Goal: Task Accomplishment & Management: Use online tool/utility

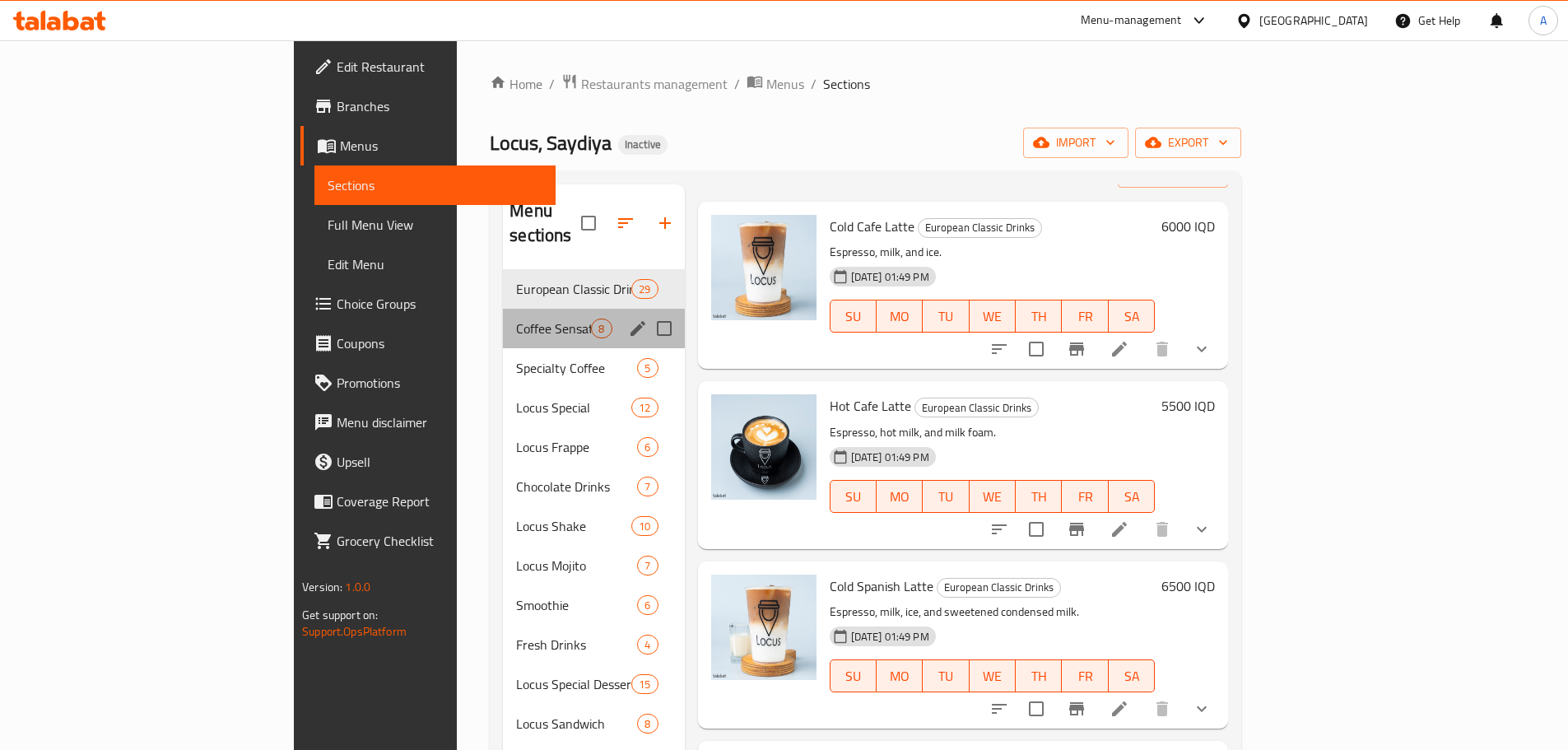
click at [503, 309] on div "Coffee Sensation 8" at bounding box center [594, 329] width 181 height 40
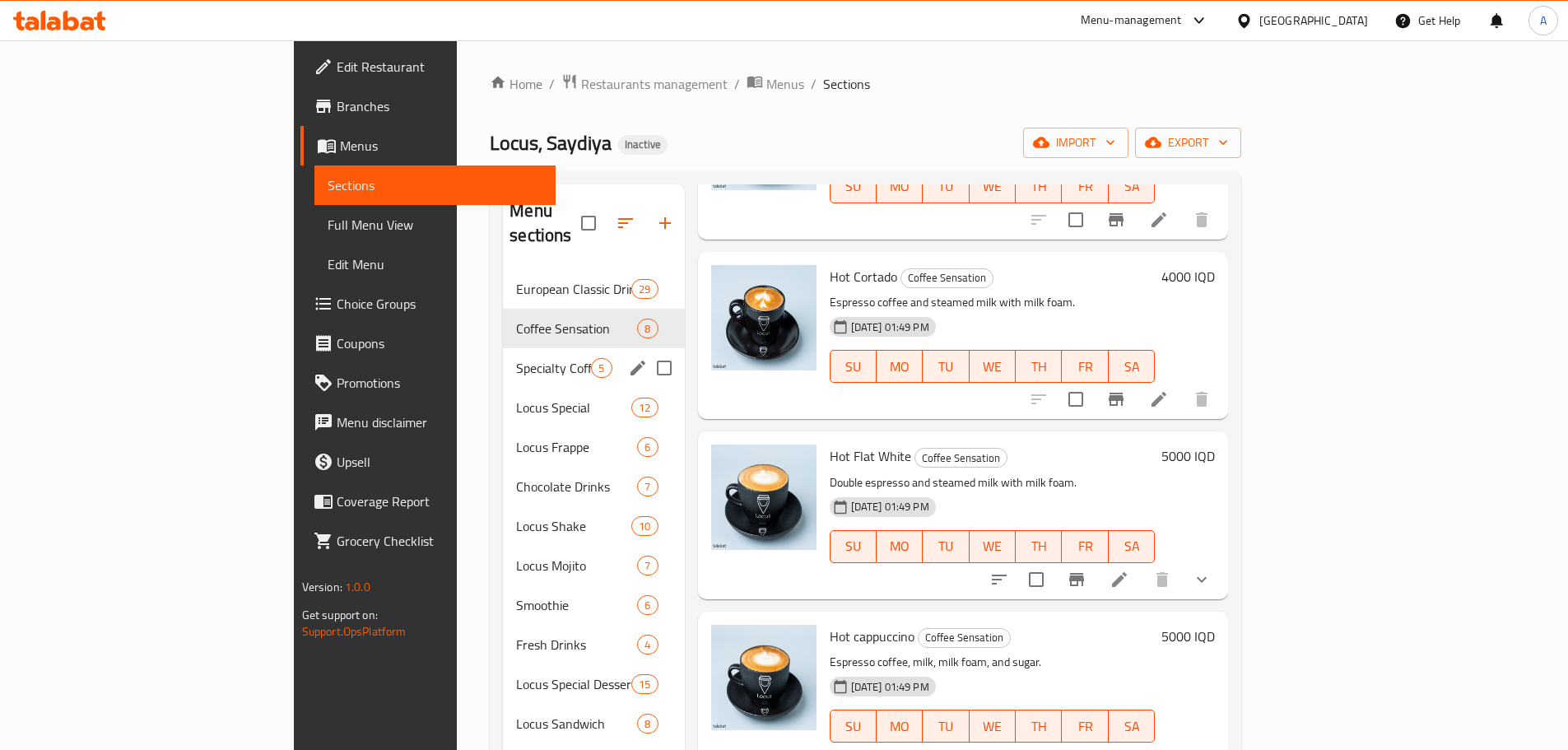
click at [516, 358] on span "Specialty Coffee" at bounding box center [553, 367] width 75 height 19
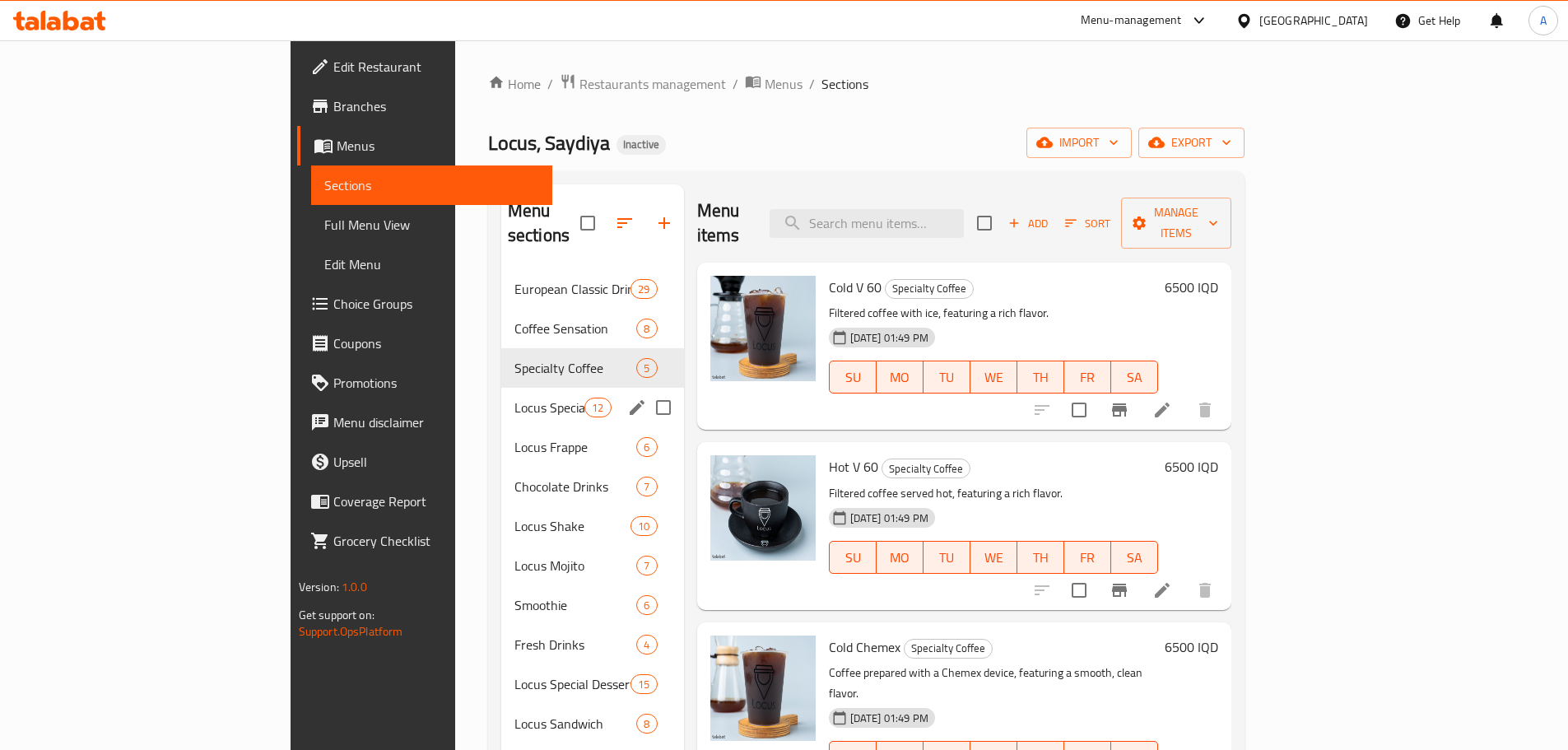
click at [502, 399] on div "Locus Special 12" at bounding box center [593, 407] width 182 height 40
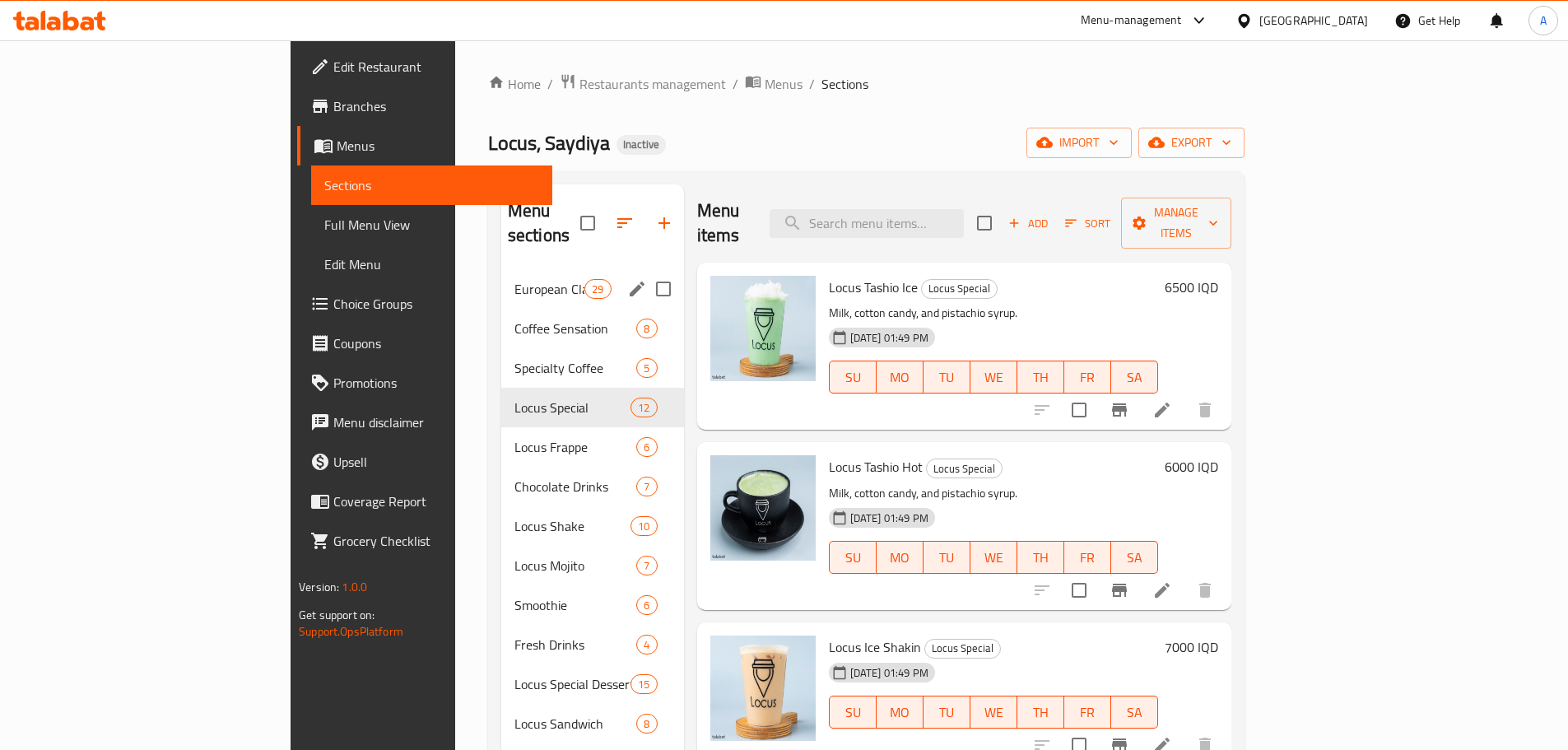
drag, startPoint x: 495, startPoint y: 262, endPoint x: 509, endPoint y: 264, distance: 14.1
click at [514, 279] on span "European Classic Drinks" at bounding box center [549, 288] width 70 height 19
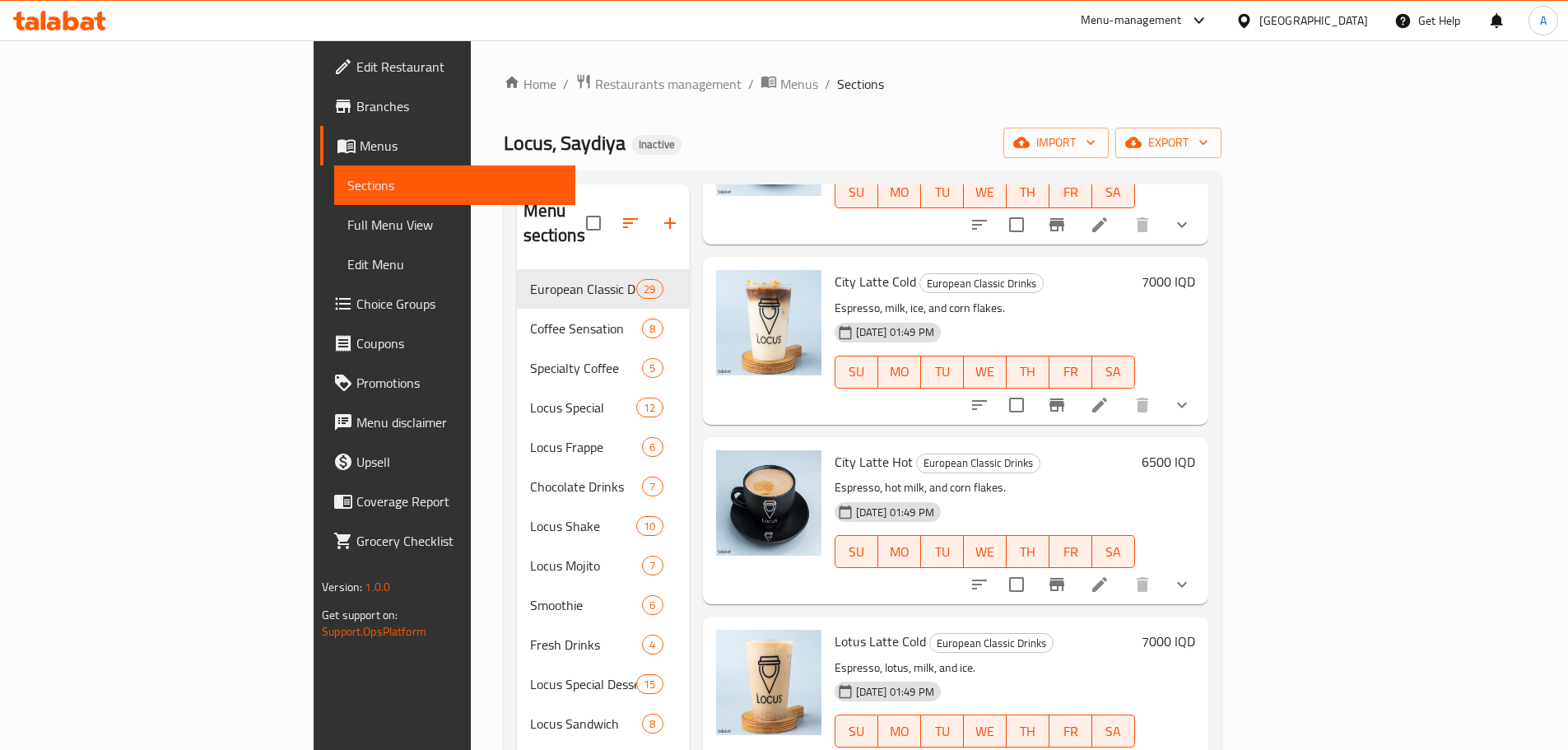
scroll to position [4507, 0]
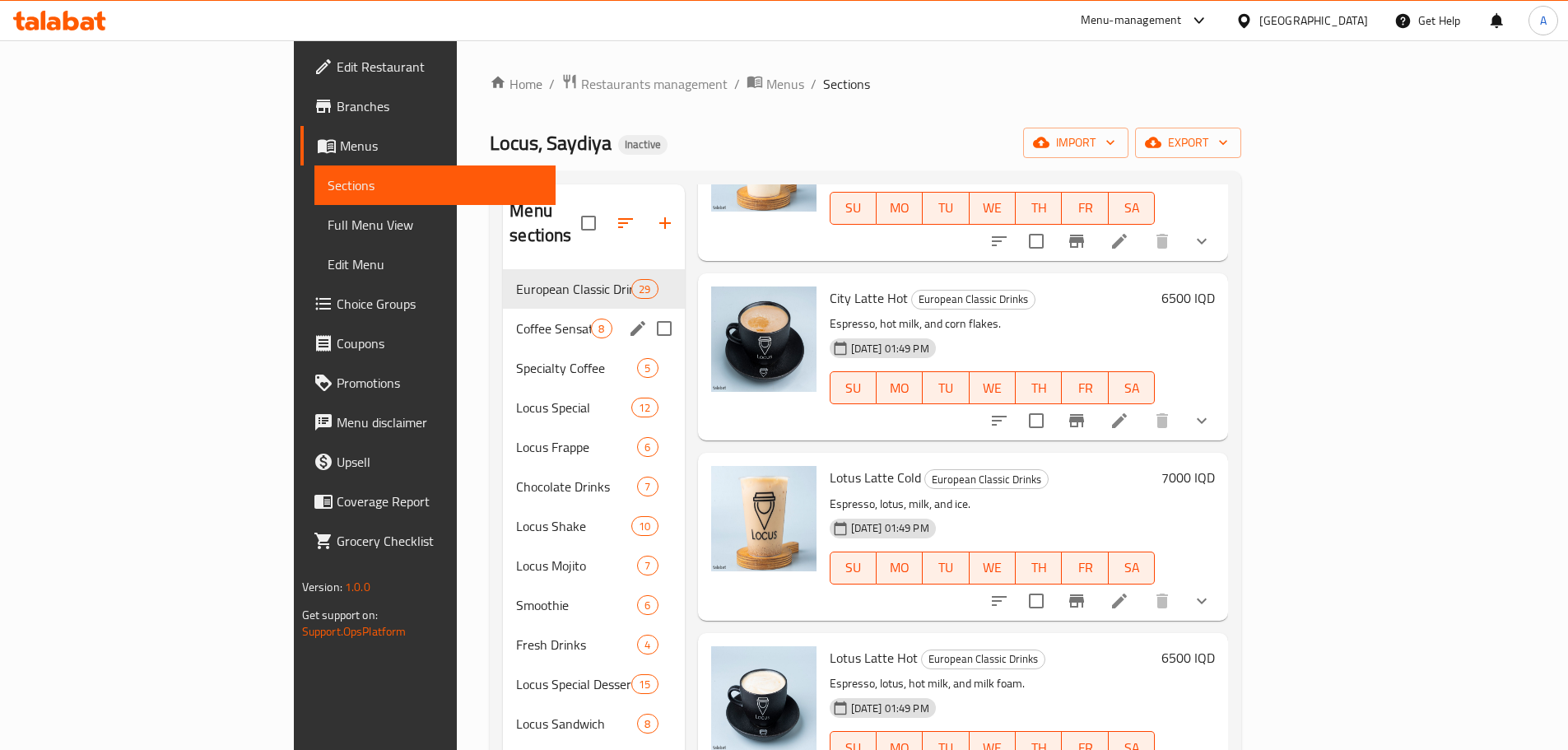
click at [503, 313] on div "Coffee Sensation 8" at bounding box center [594, 329] width 181 height 40
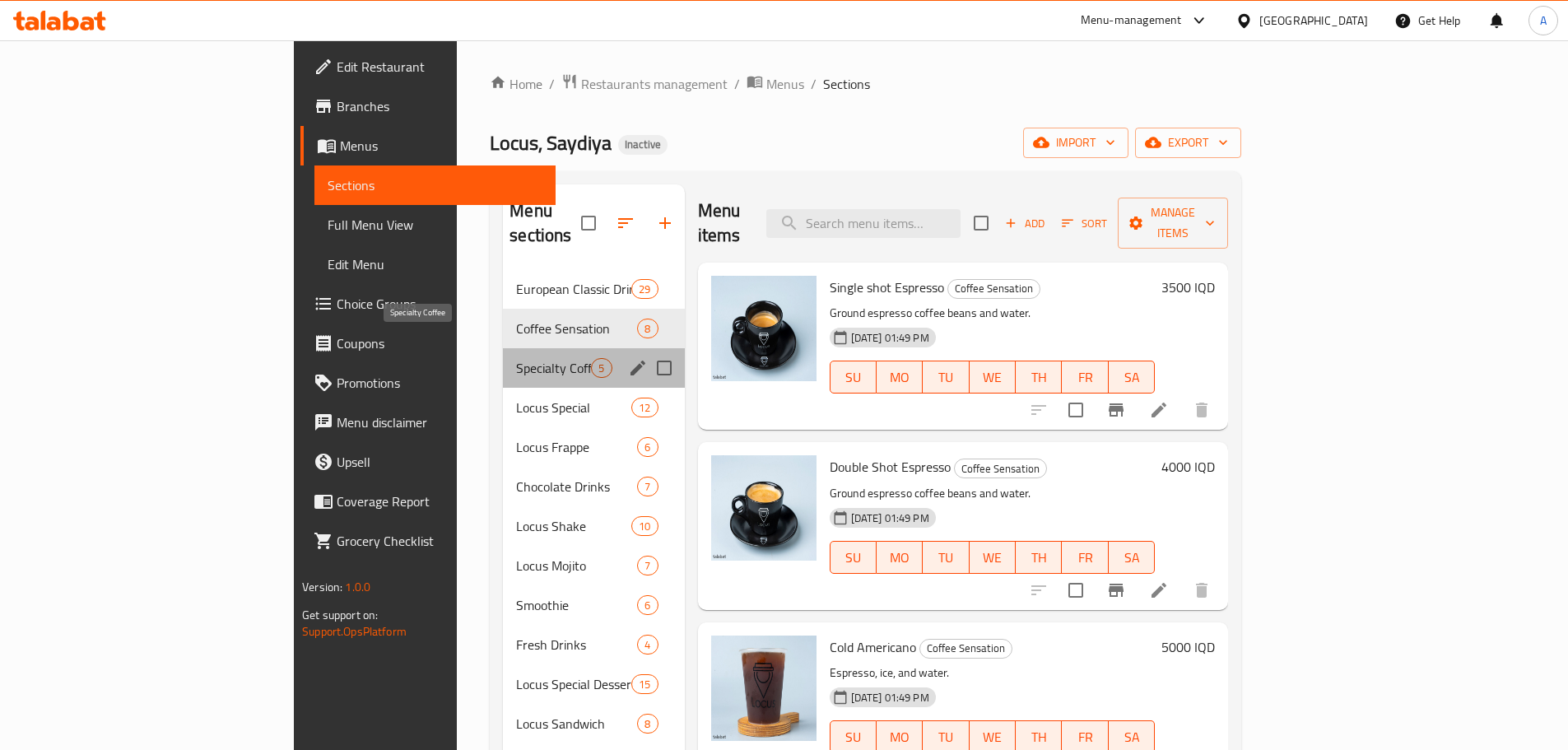
click at [516, 358] on span "Specialty Coffee" at bounding box center [553, 367] width 75 height 19
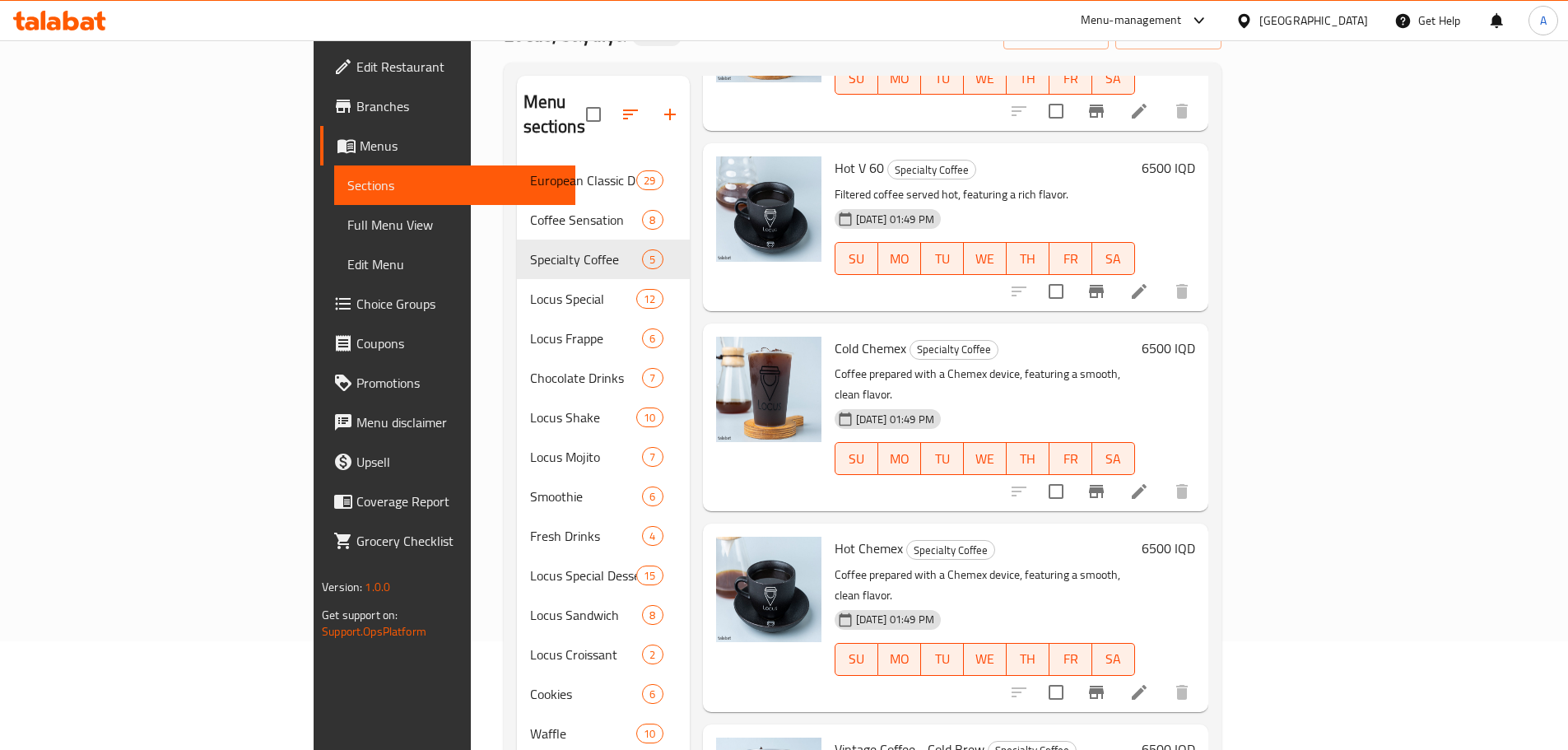
scroll to position [231, 0]
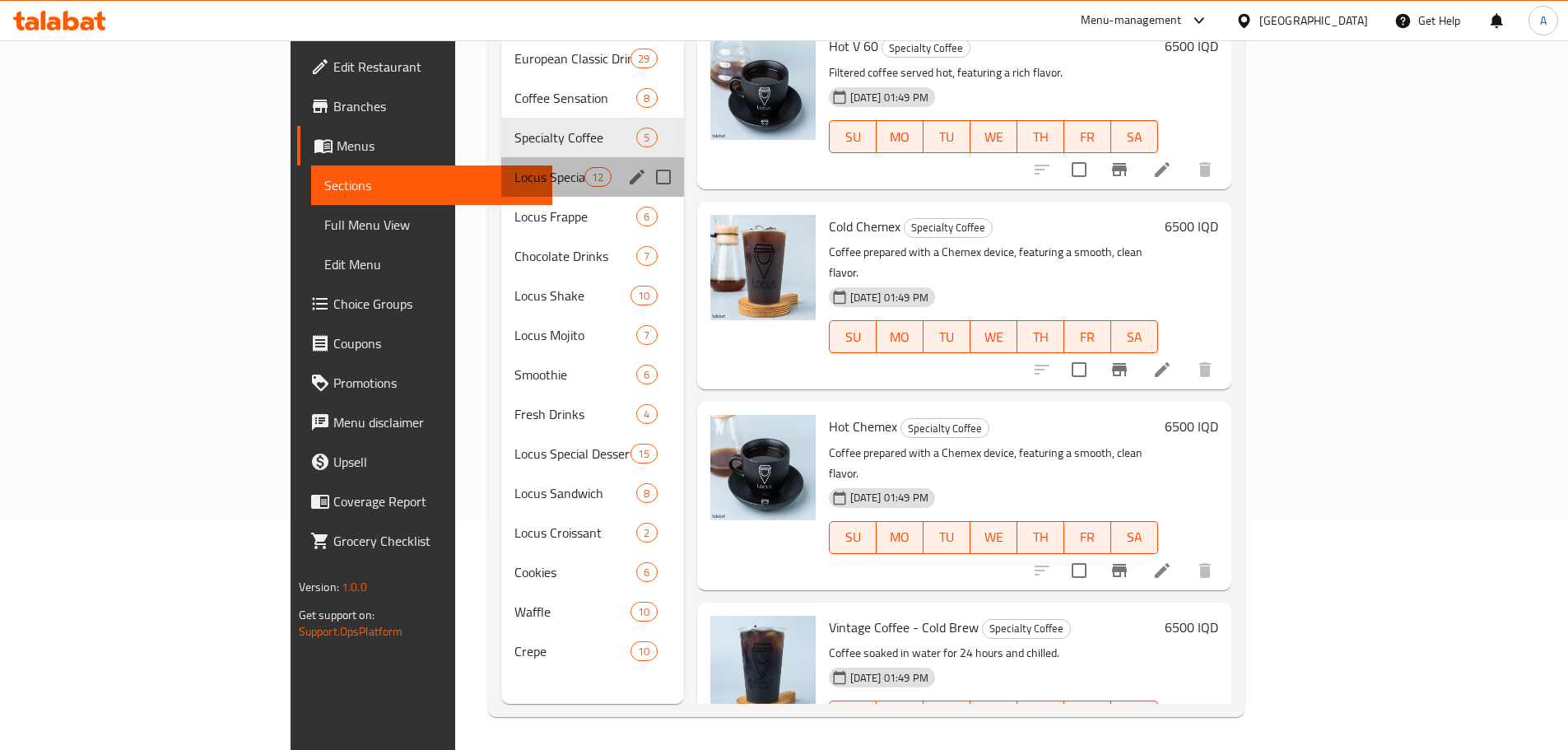
click at [502, 162] on div "Locus Special 12" at bounding box center [593, 177] width 182 height 40
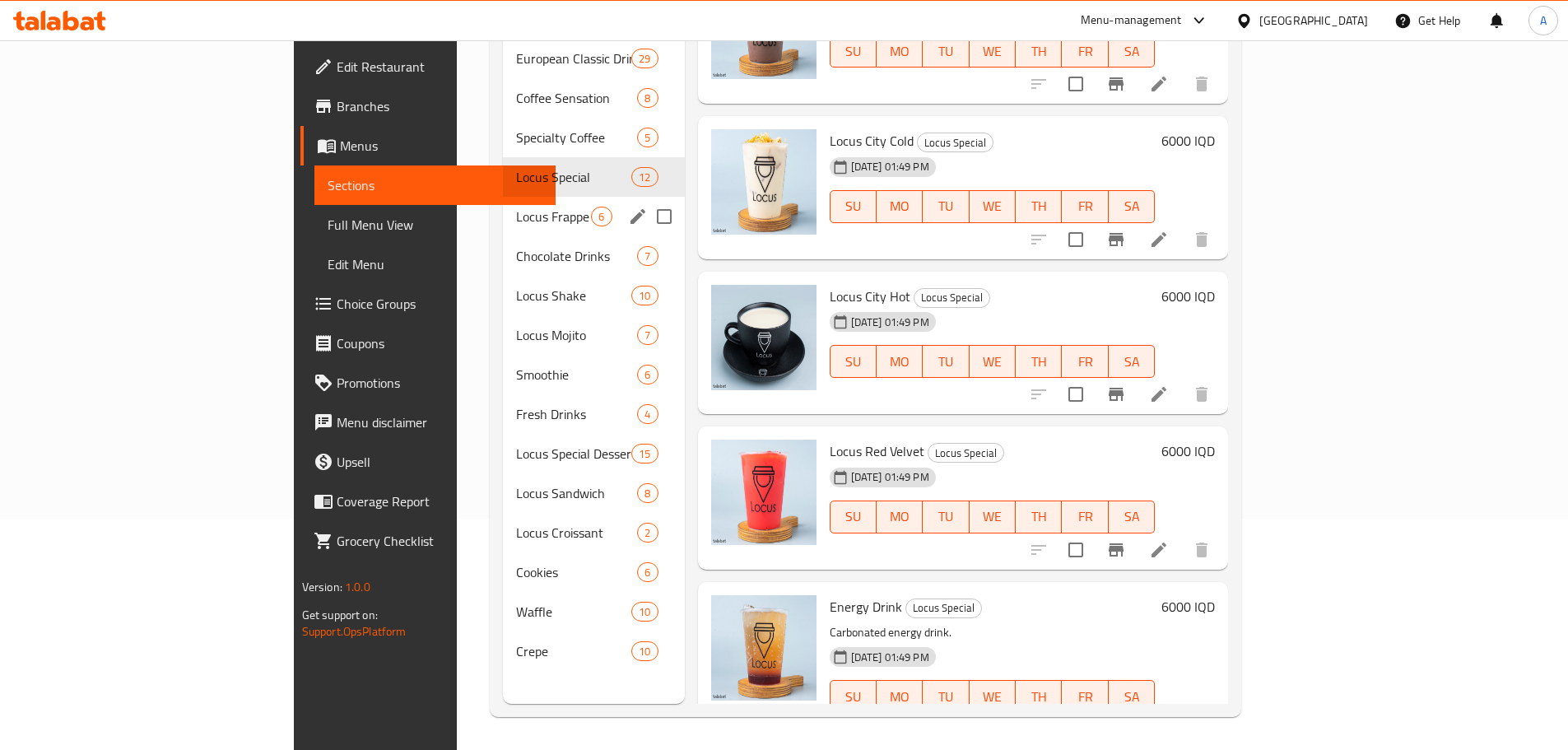
click at [516, 207] on span "Locus Frappe" at bounding box center [553, 216] width 75 height 19
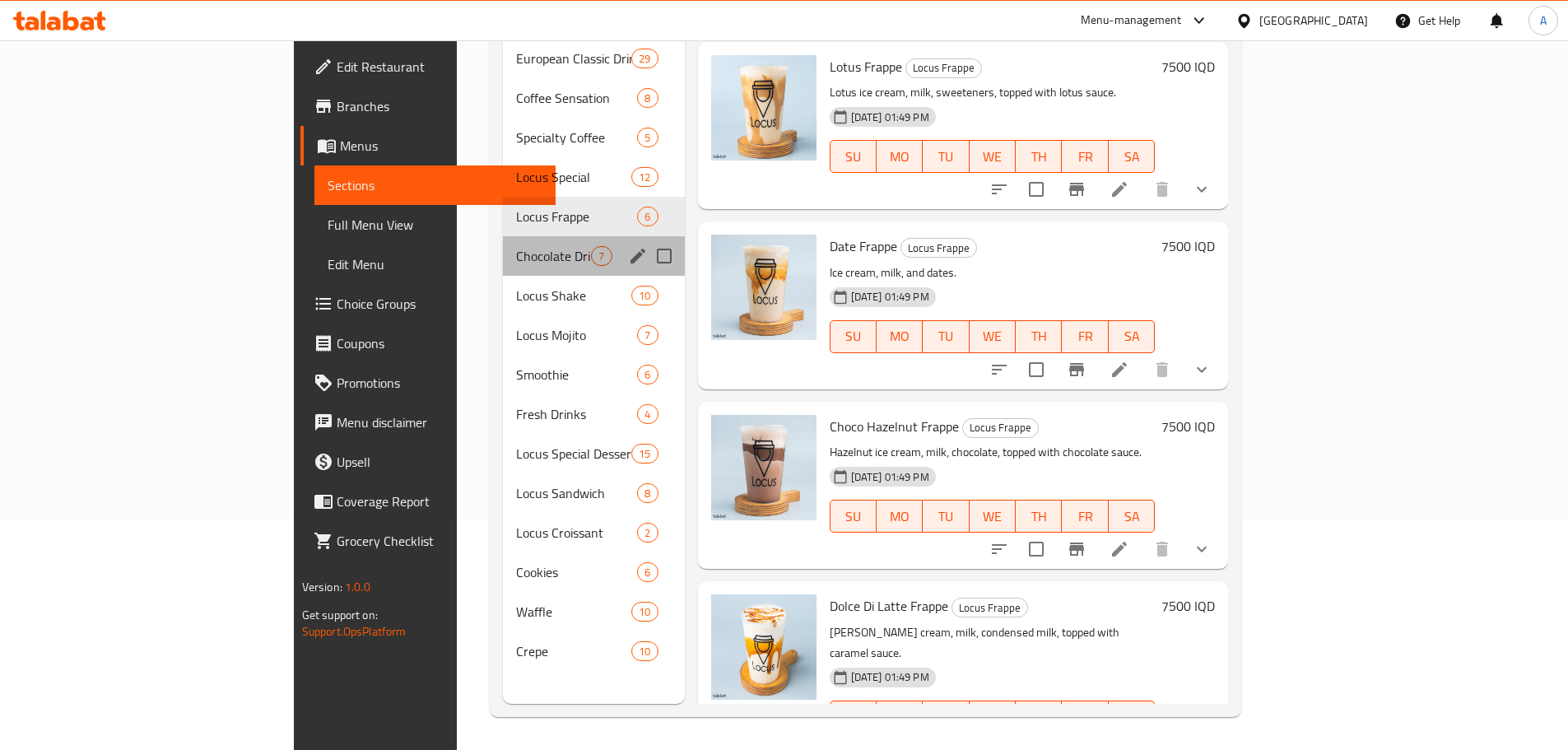
click at [503, 242] on div "Chocolate Drinks 7" at bounding box center [594, 256] width 181 height 40
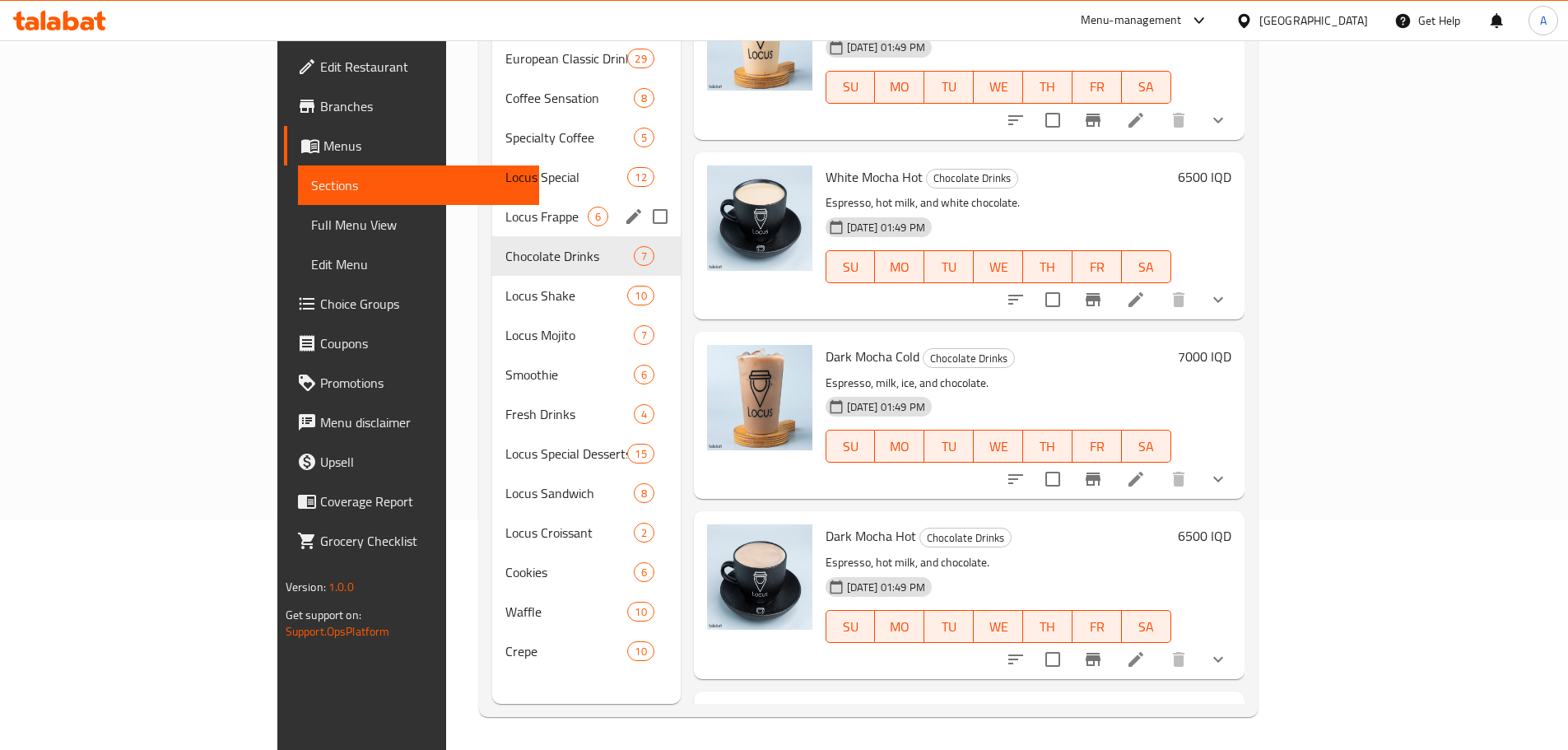
click at [506, 207] on span "Locus Frappe" at bounding box center [546, 216] width 82 height 19
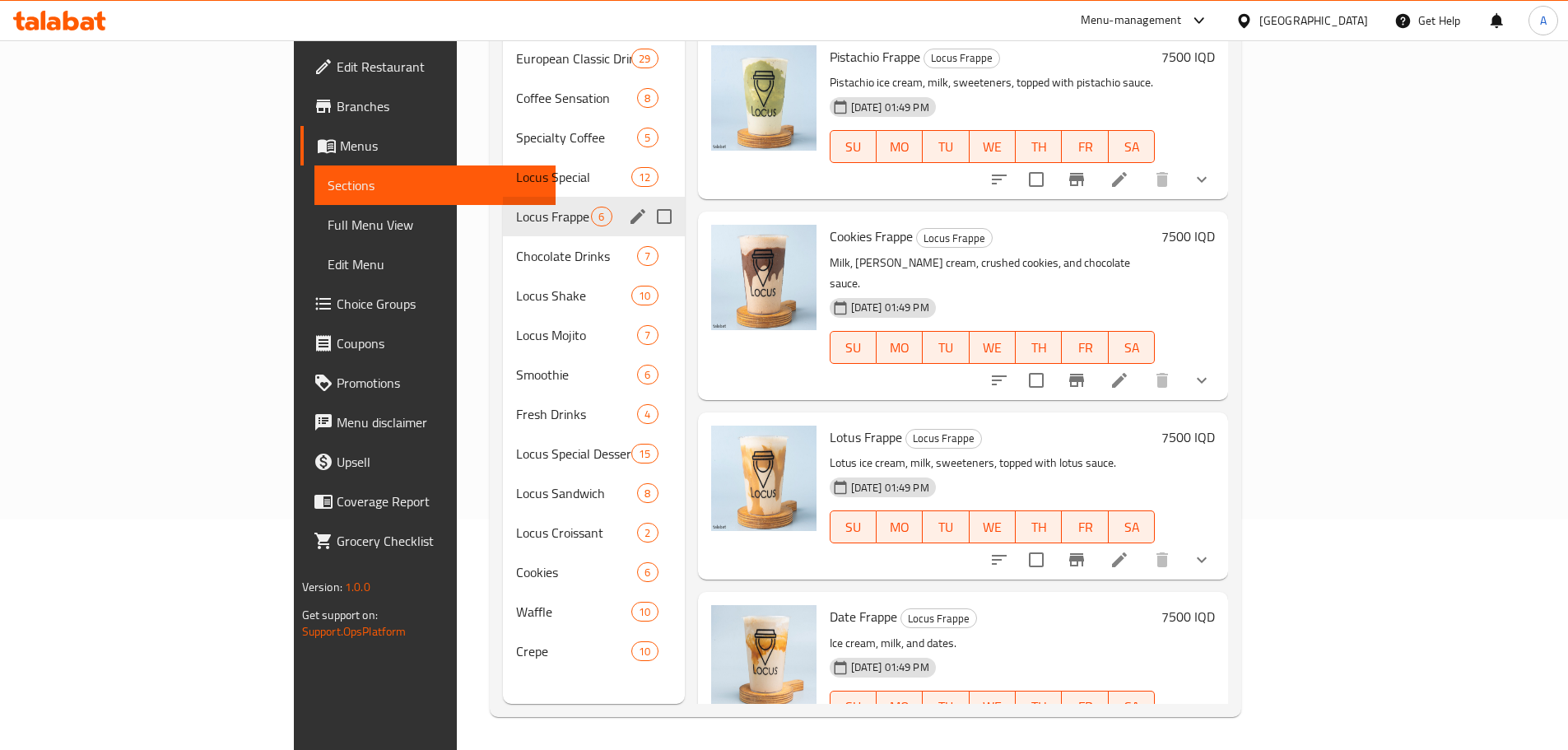
click at [516, 246] on span "Chocolate Drinks" at bounding box center [576, 255] width 121 height 19
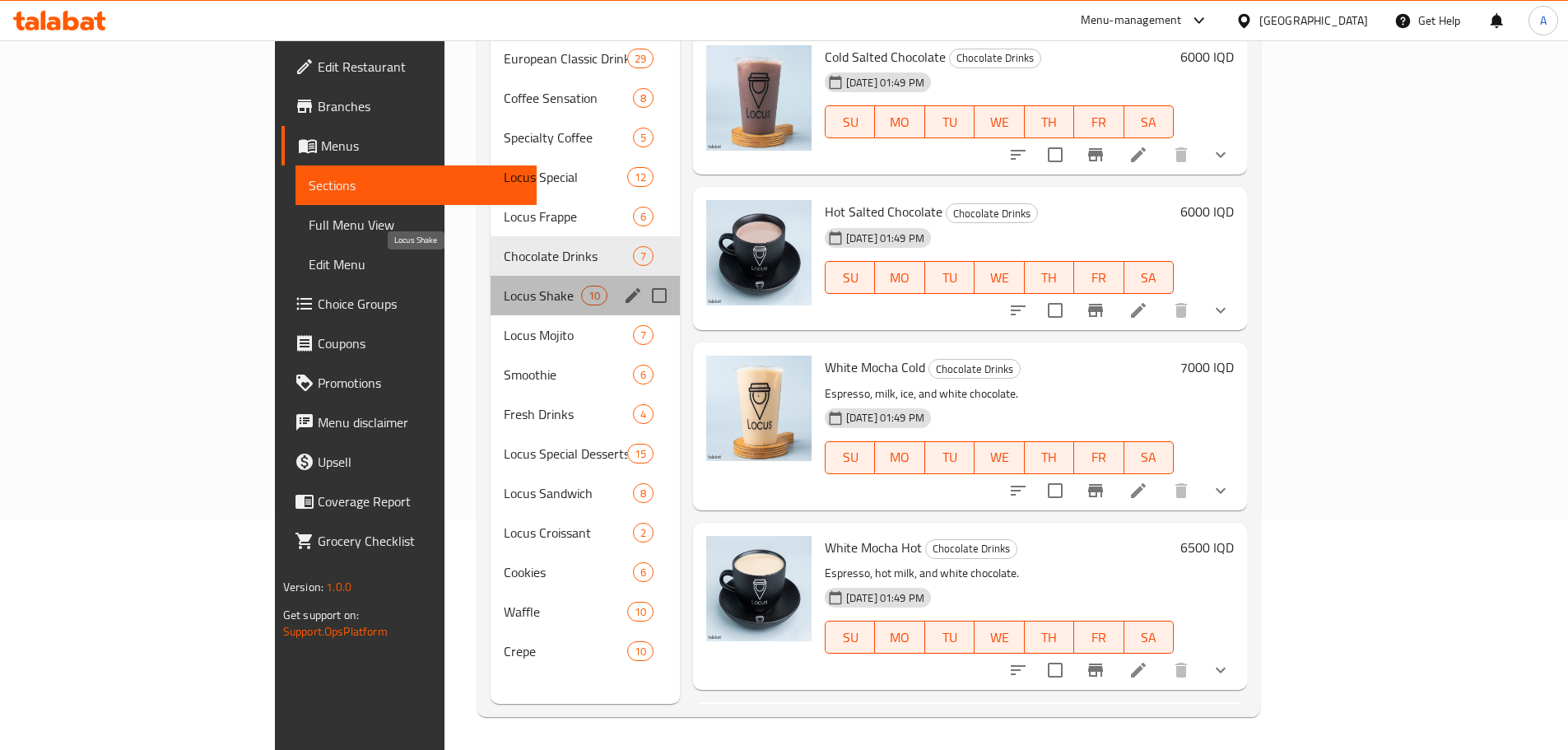
click at [504, 285] on span "Locus Shake" at bounding box center [542, 295] width 77 height 19
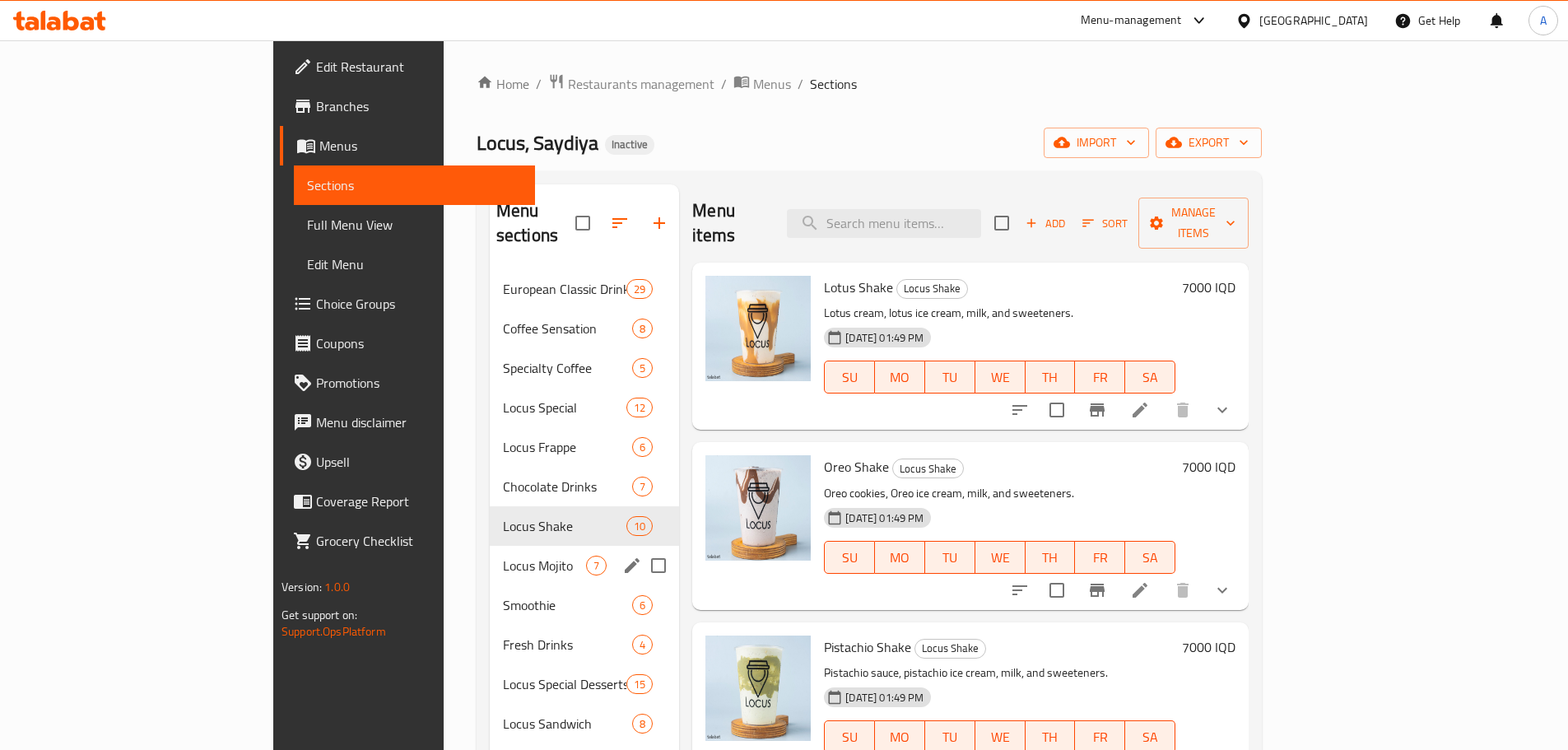
click at [503, 556] on span "Locus Mojito" at bounding box center [545, 565] width 83 height 19
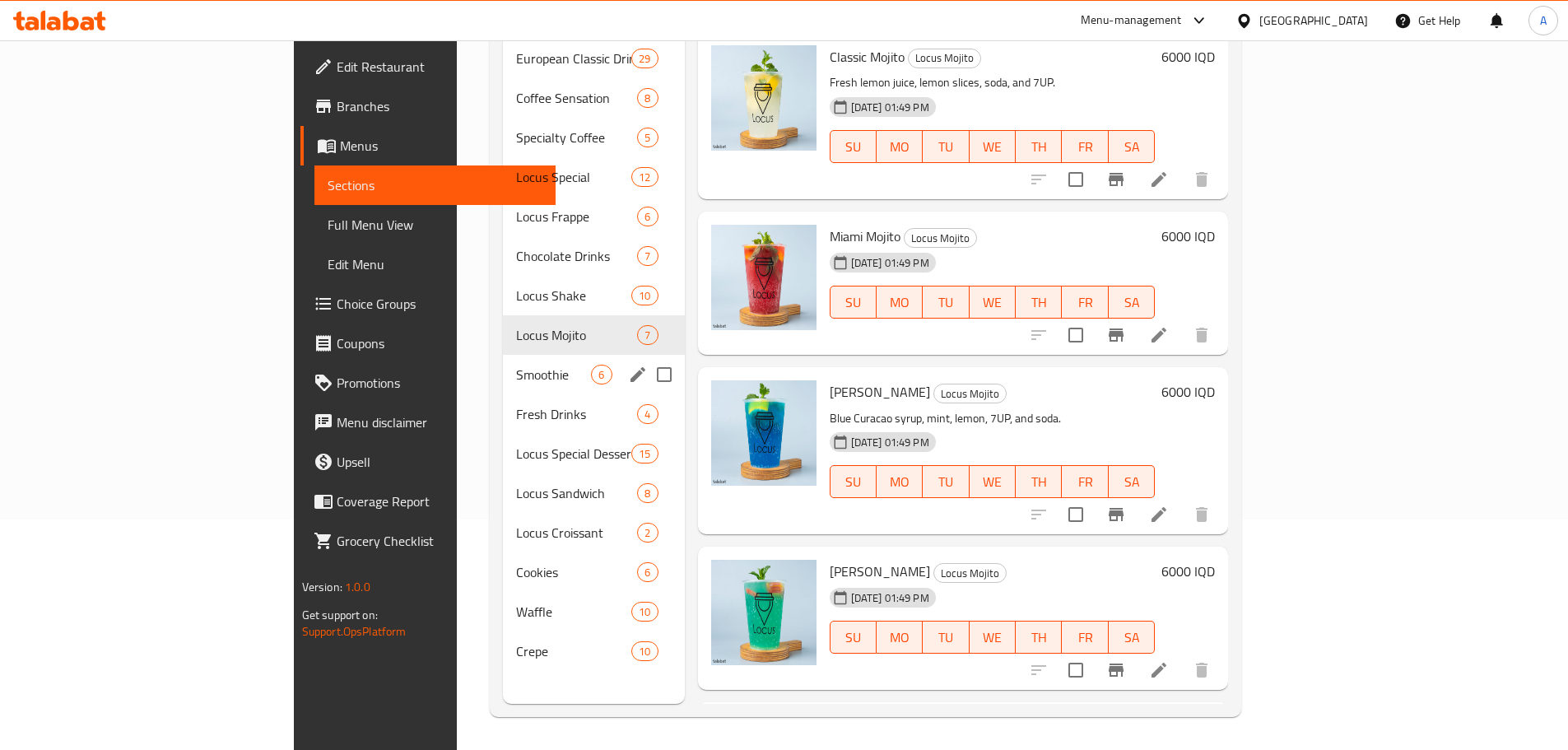
click at [516, 365] on span "Smoothie" at bounding box center [553, 374] width 75 height 19
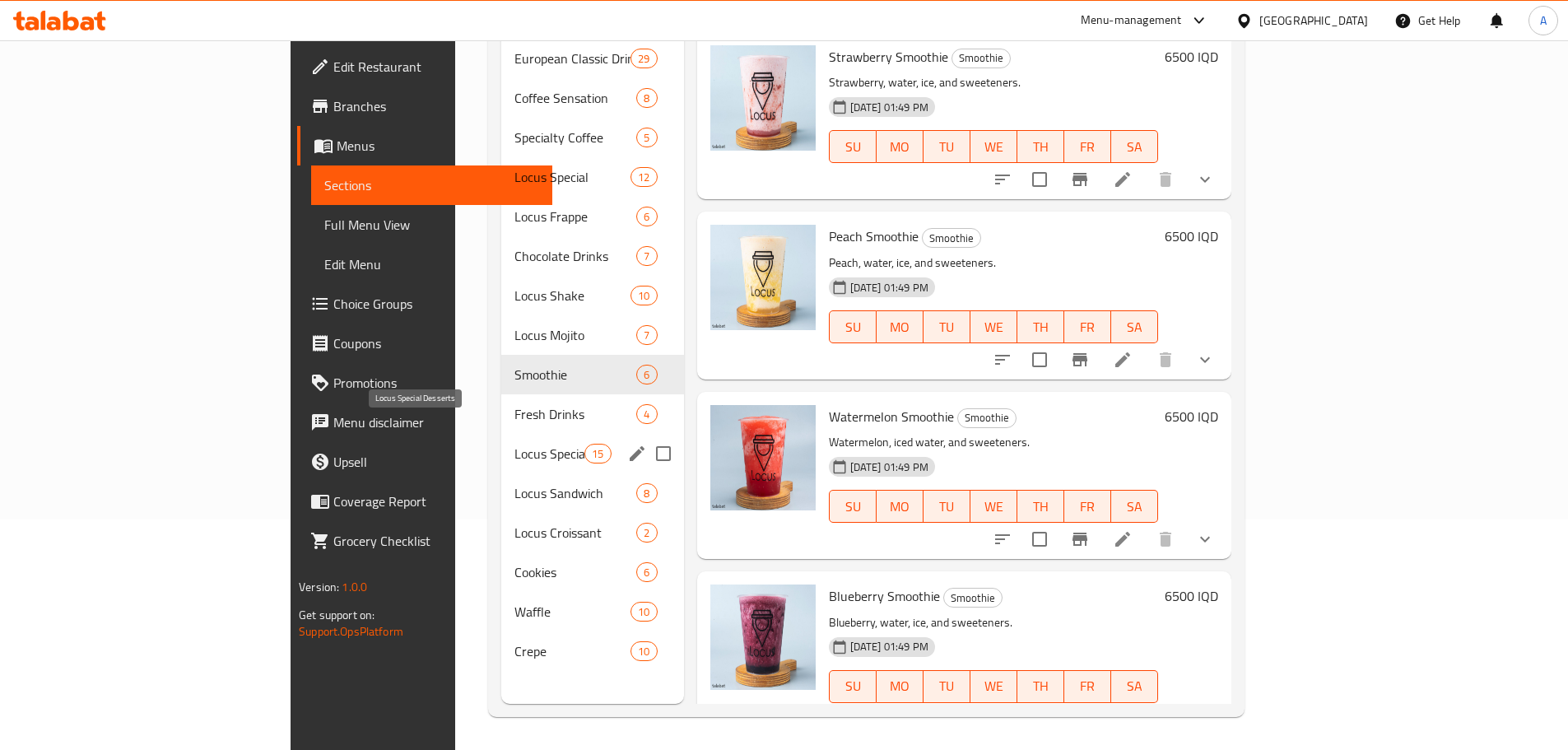
click at [514, 405] on span "Fresh Drinks" at bounding box center [575, 414] width 122 height 19
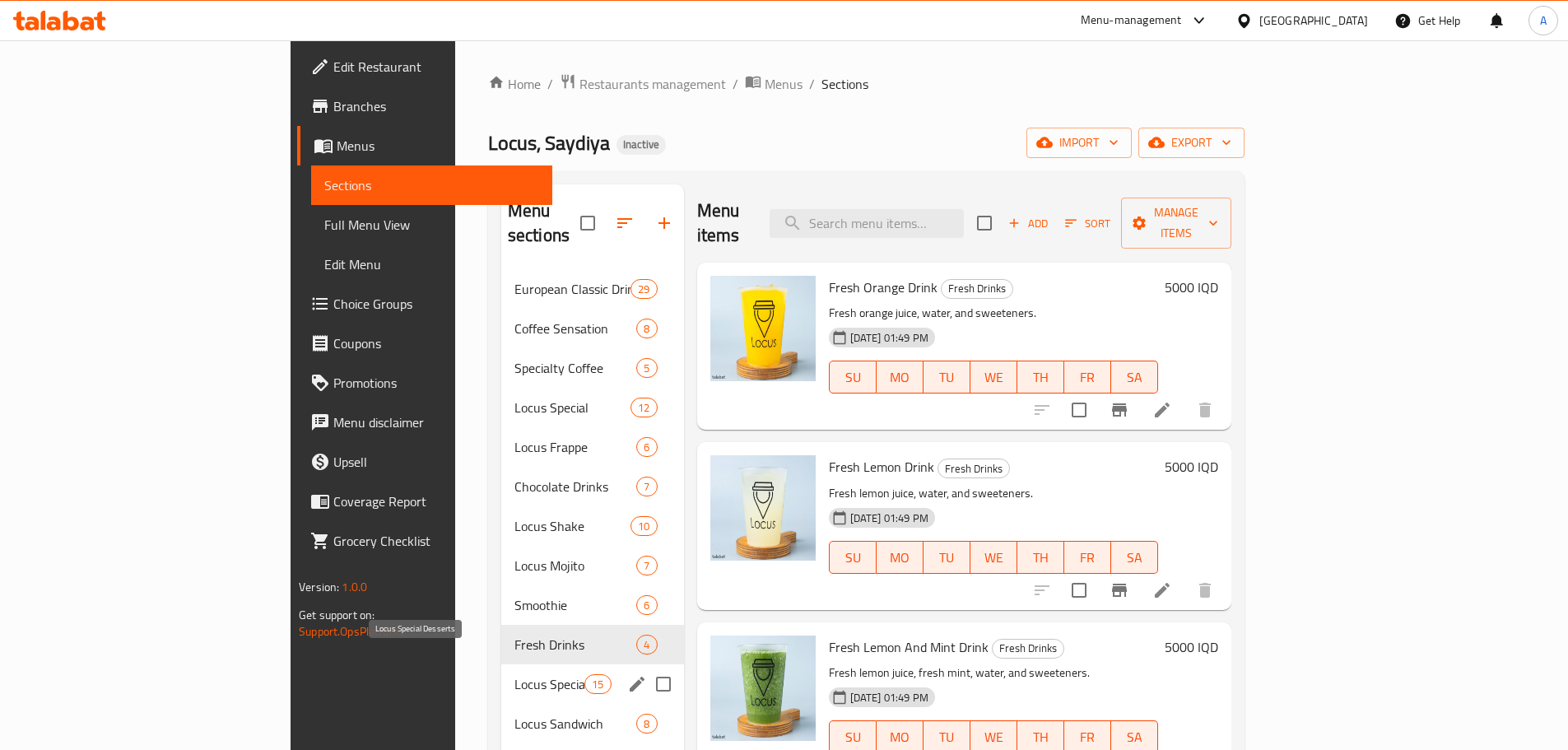
click at [514, 674] on span "Locus Special Desserts" at bounding box center [549, 683] width 70 height 19
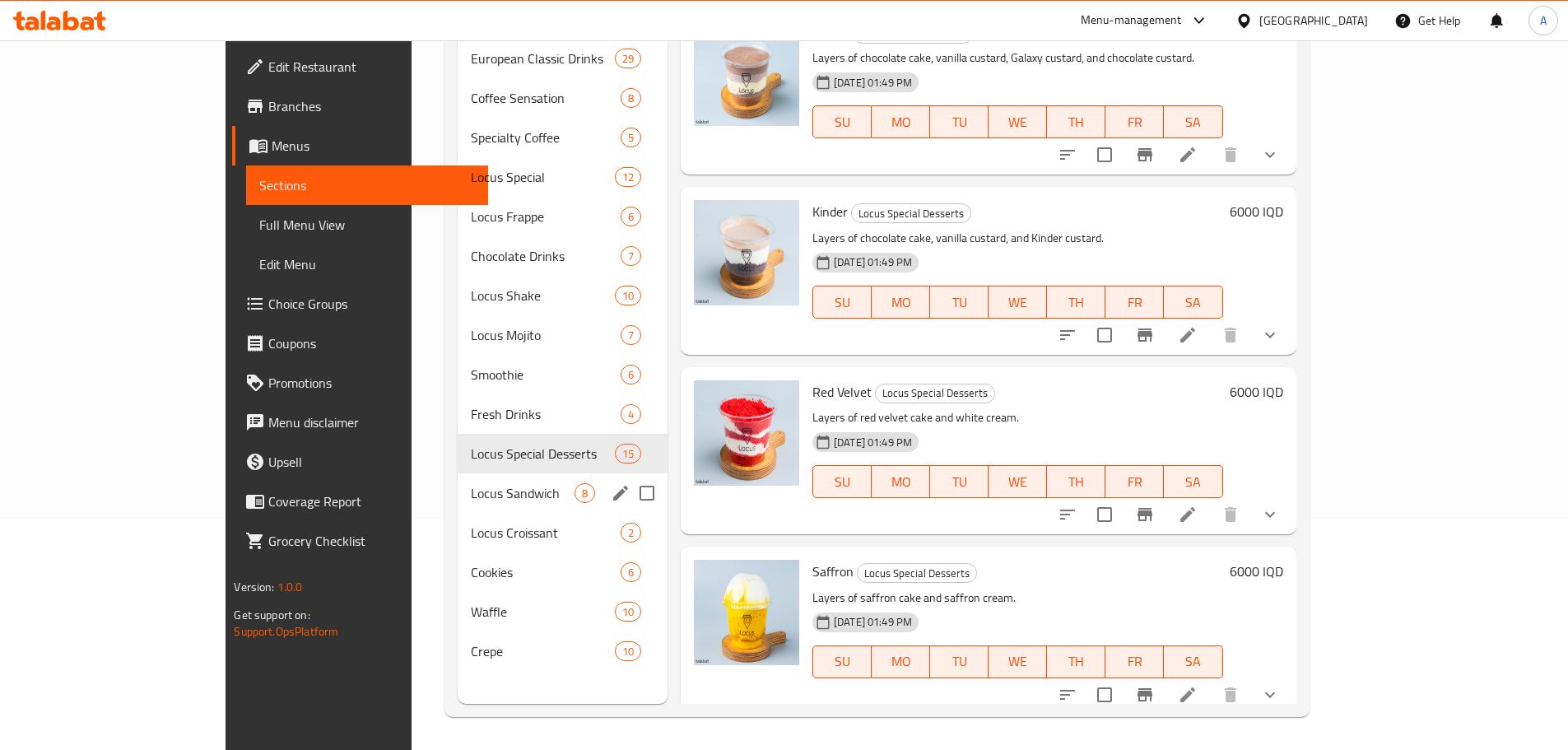
click at [471, 483] on span "Locus Sandwich" at bounding box center [523, 492] width 103 height 19
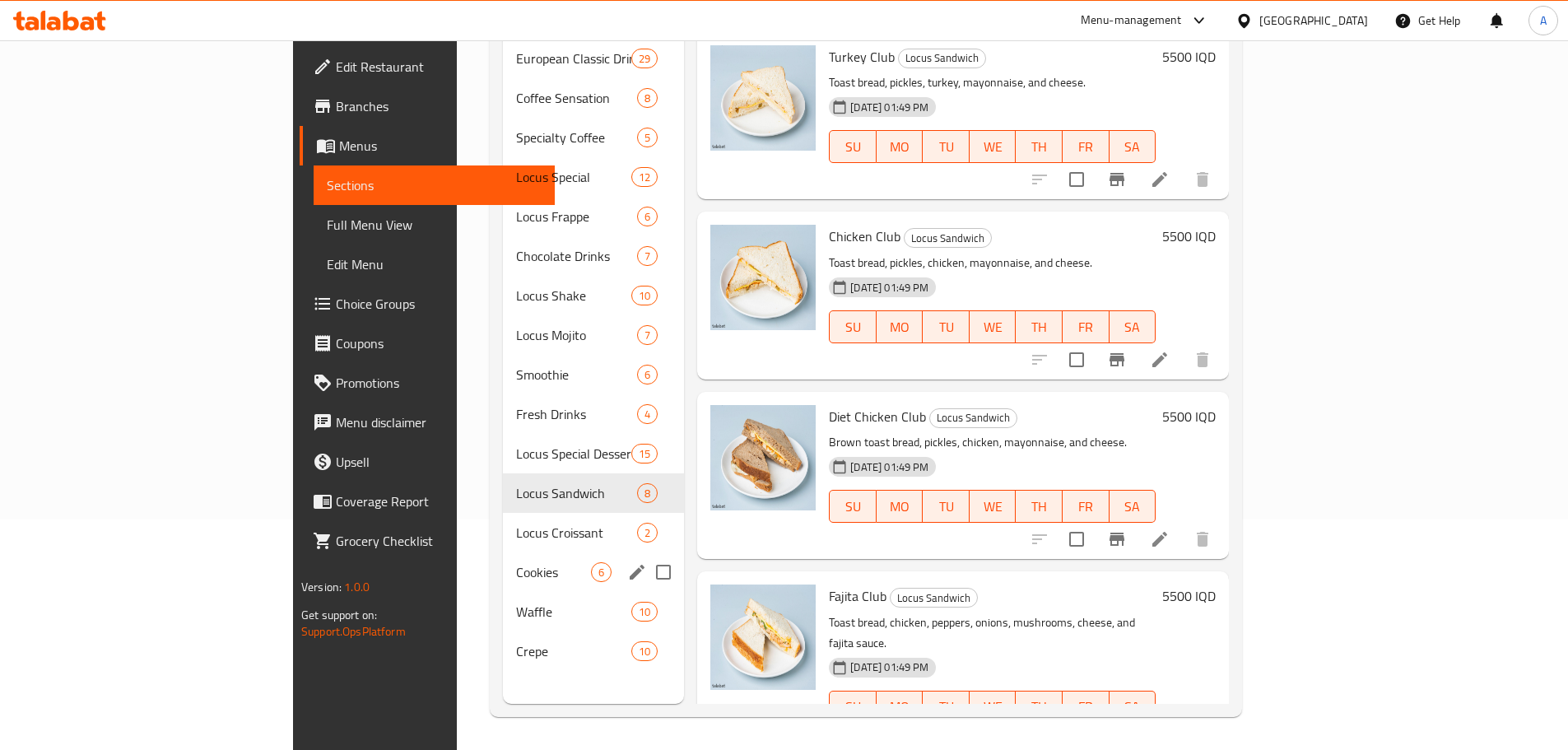
click at [516, 523] on span "Locus Croissant" at bounding box center [576, 532] width 121 height 19
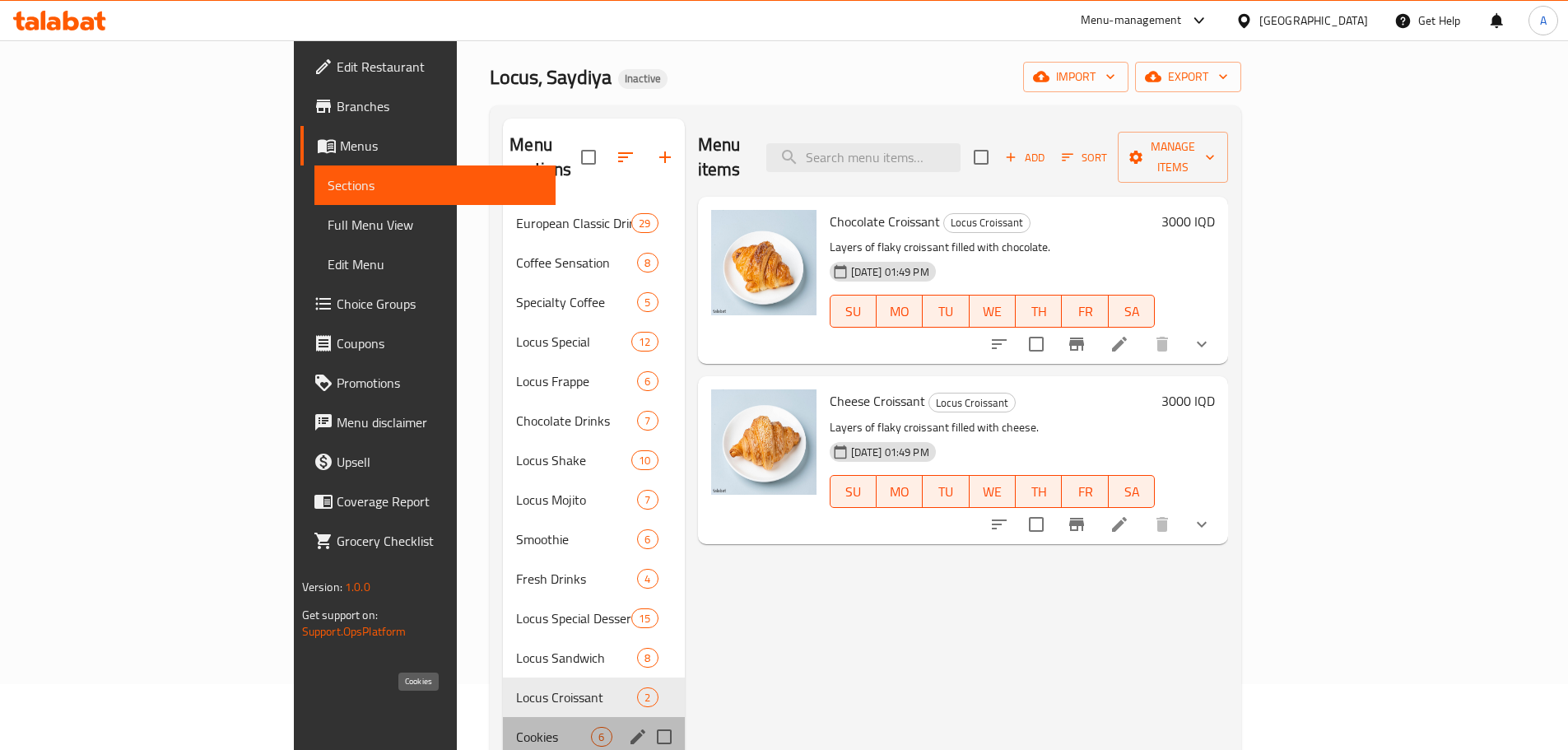
click at [516, 727] on span "Cookies" at bounding box center [553, 736] width 75 height 19
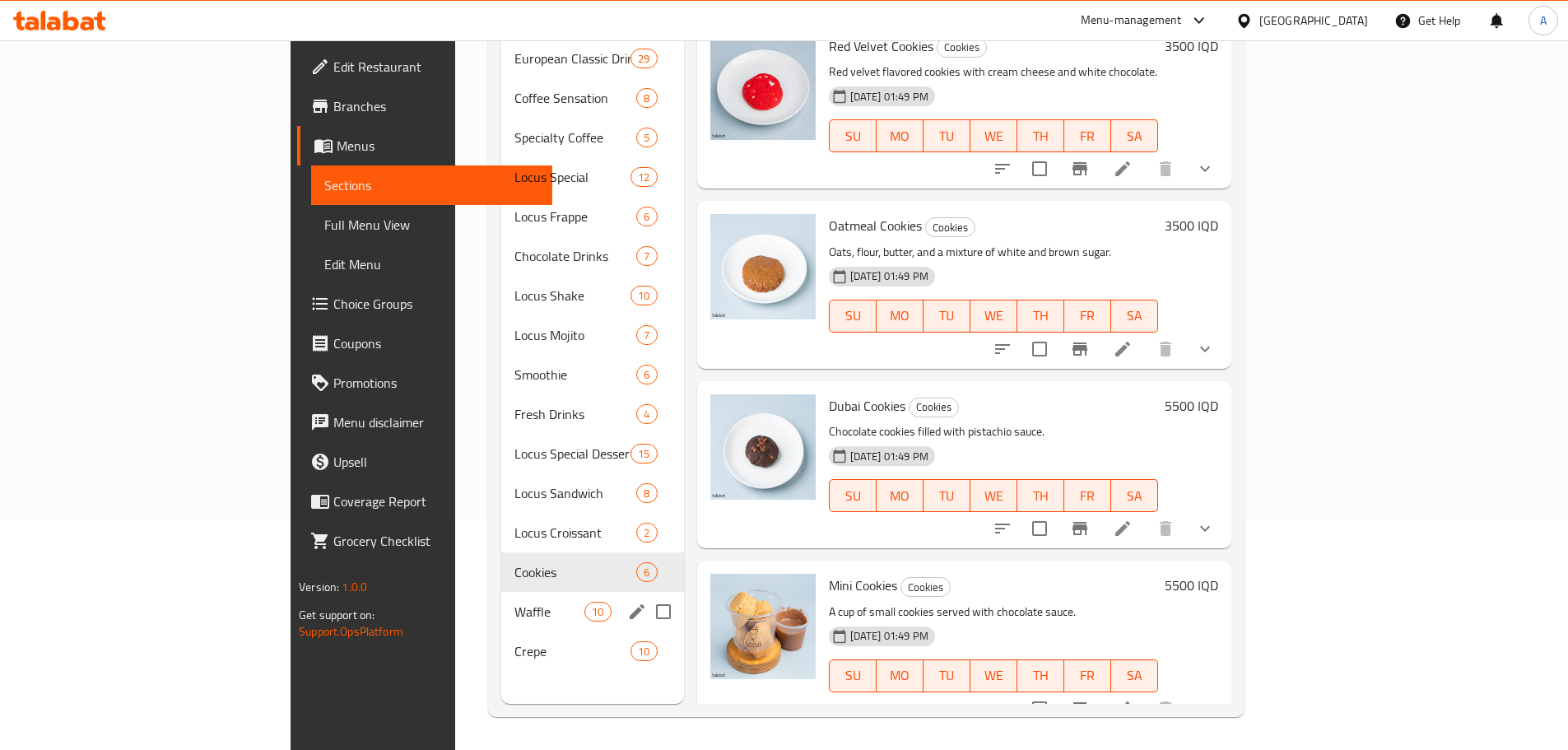
click at [514, 602] on span "Waffle" at bounding box center [549, 611] width 70 height 19
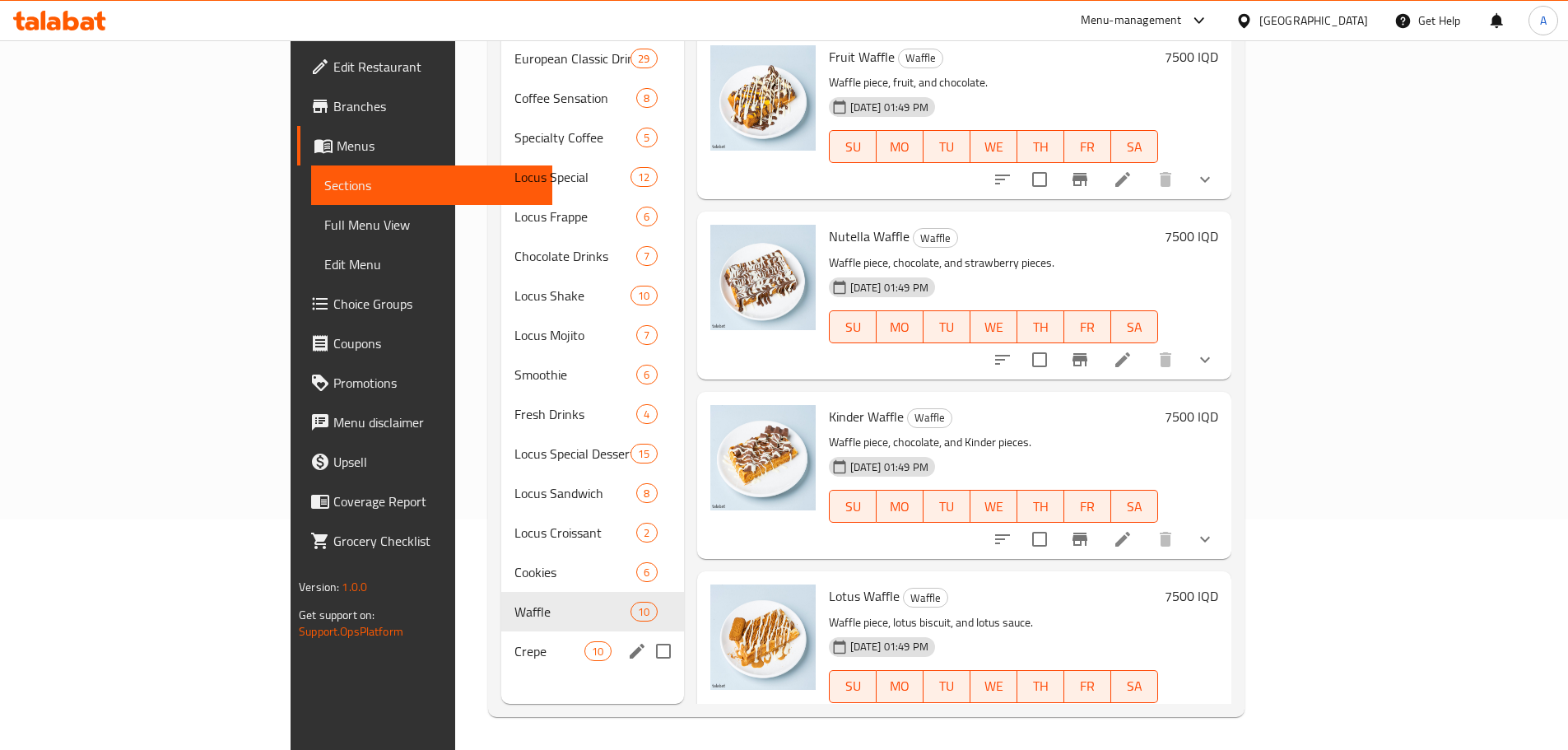
click at [502, 632] on div "Crepe 10" at bounding box center [593, 651] width 182 height 40
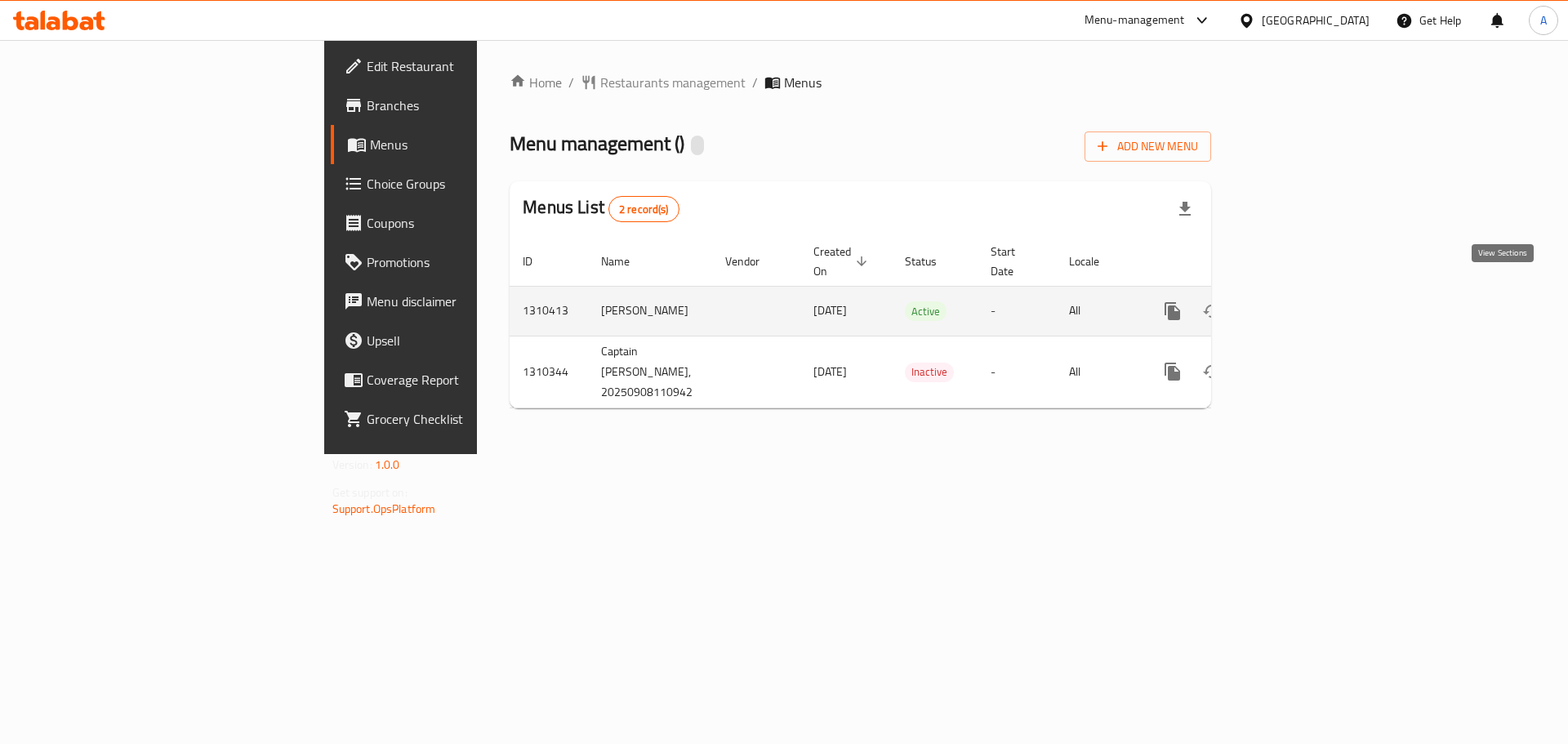
click at [1300, 302] on icon "enhanced table" at bounding box center [1289, 311] width 19 height 19
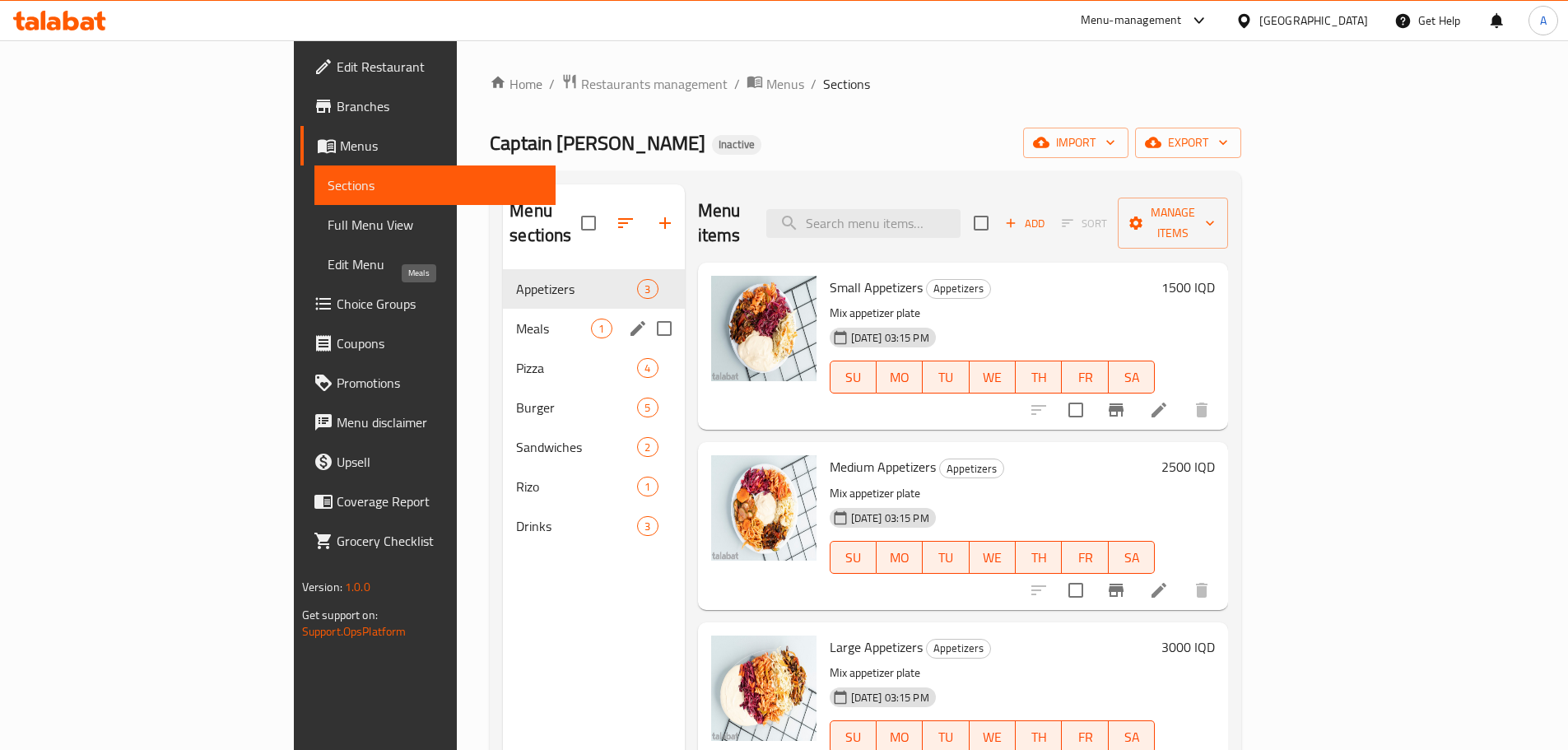
click at [516, 318] on span "Meals" at bounding box center [553, 328] width 75 height 19
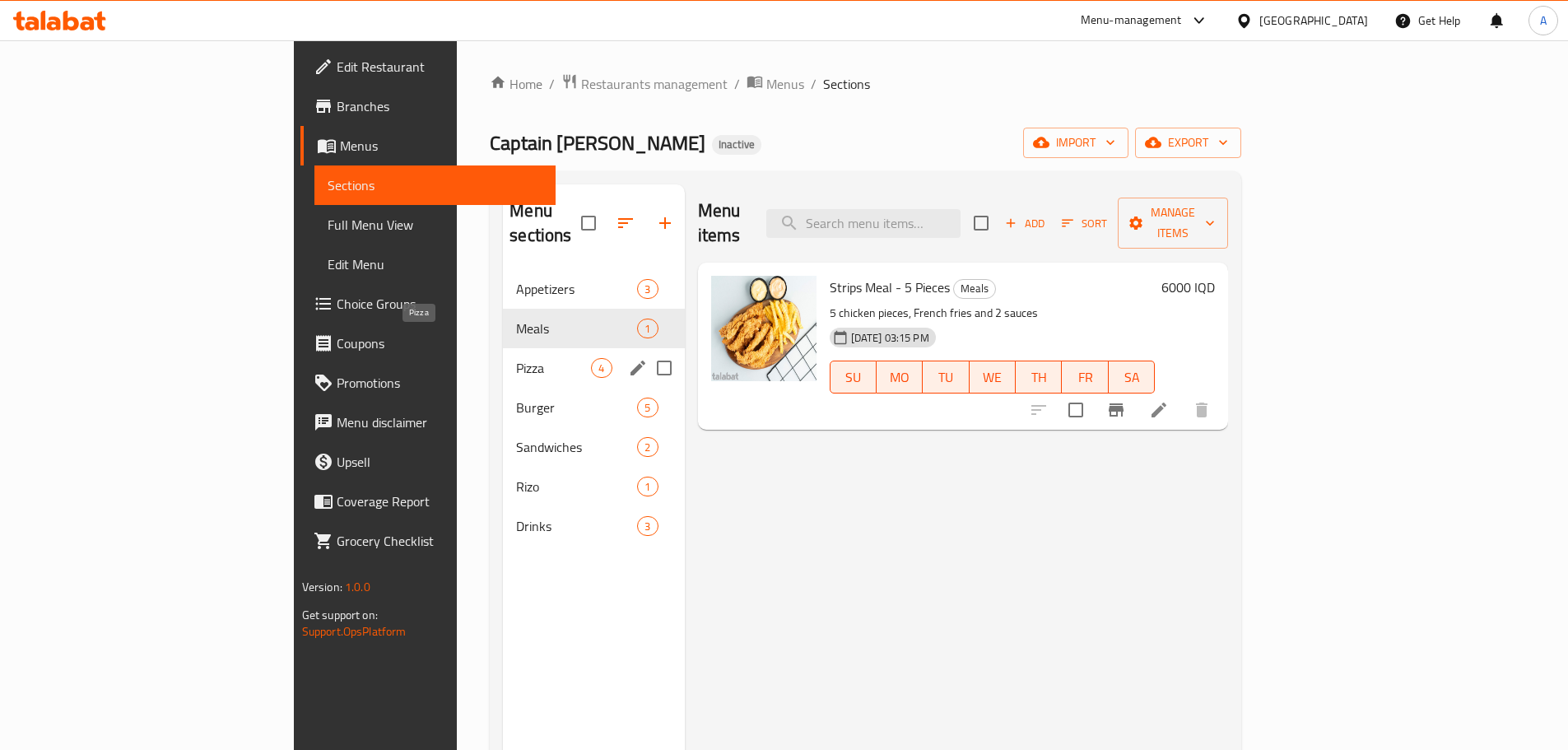
click at [516, 358] on span "Pizza" at bounding box center [553, 367] width 75 height 19
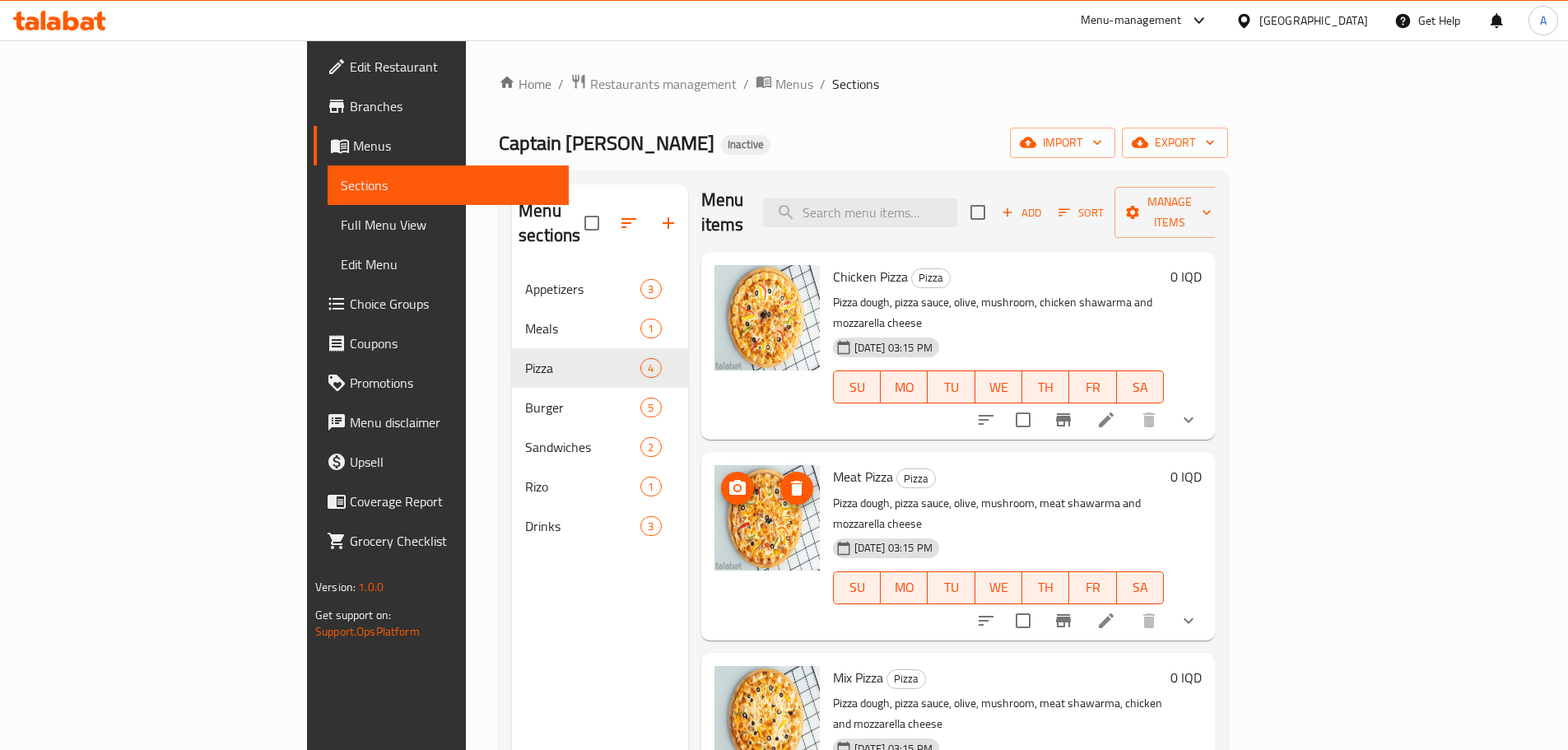
scroll to position [231, 0]
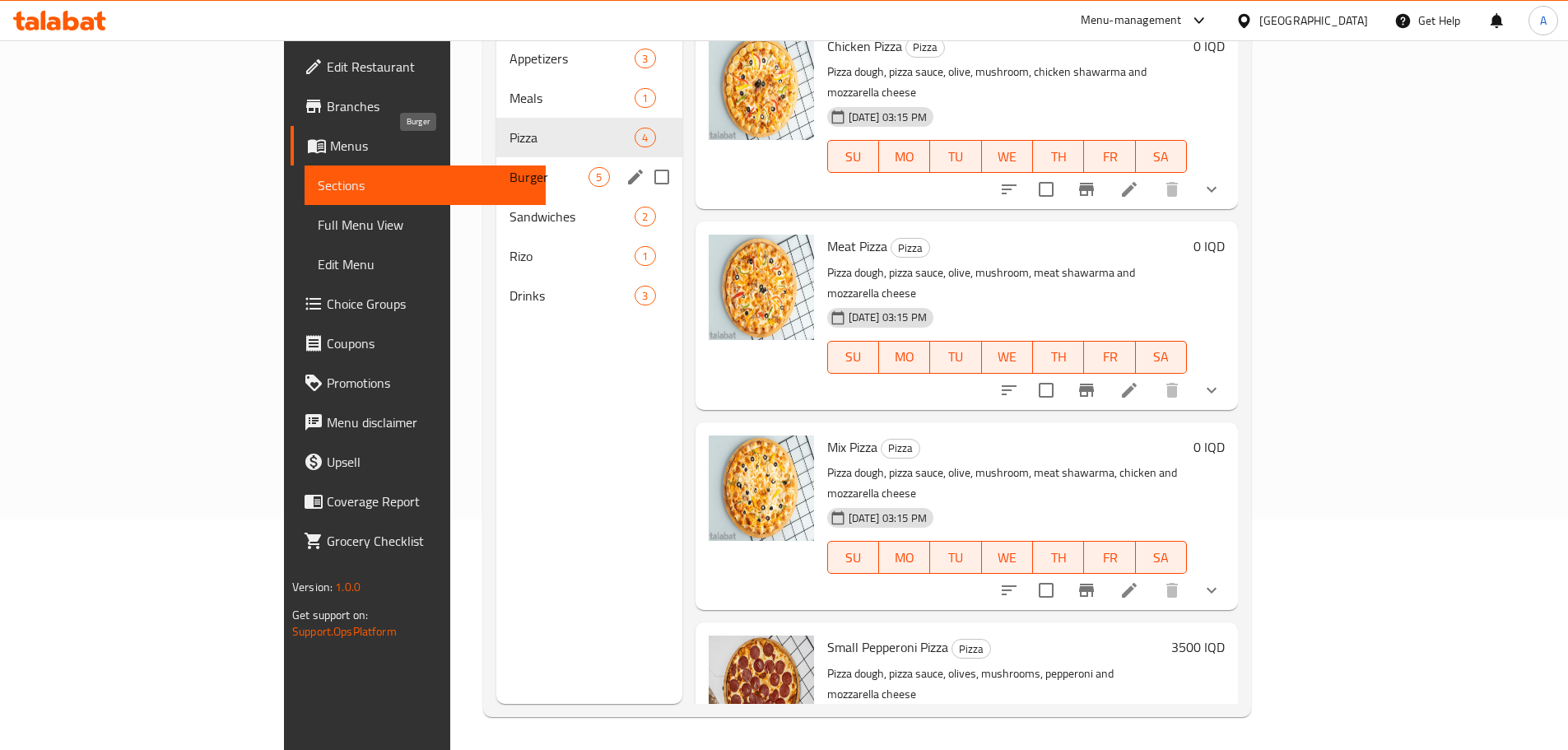
click at [509, 167] on span "Burger" at bounding box center [549, 177] width 79 height 19
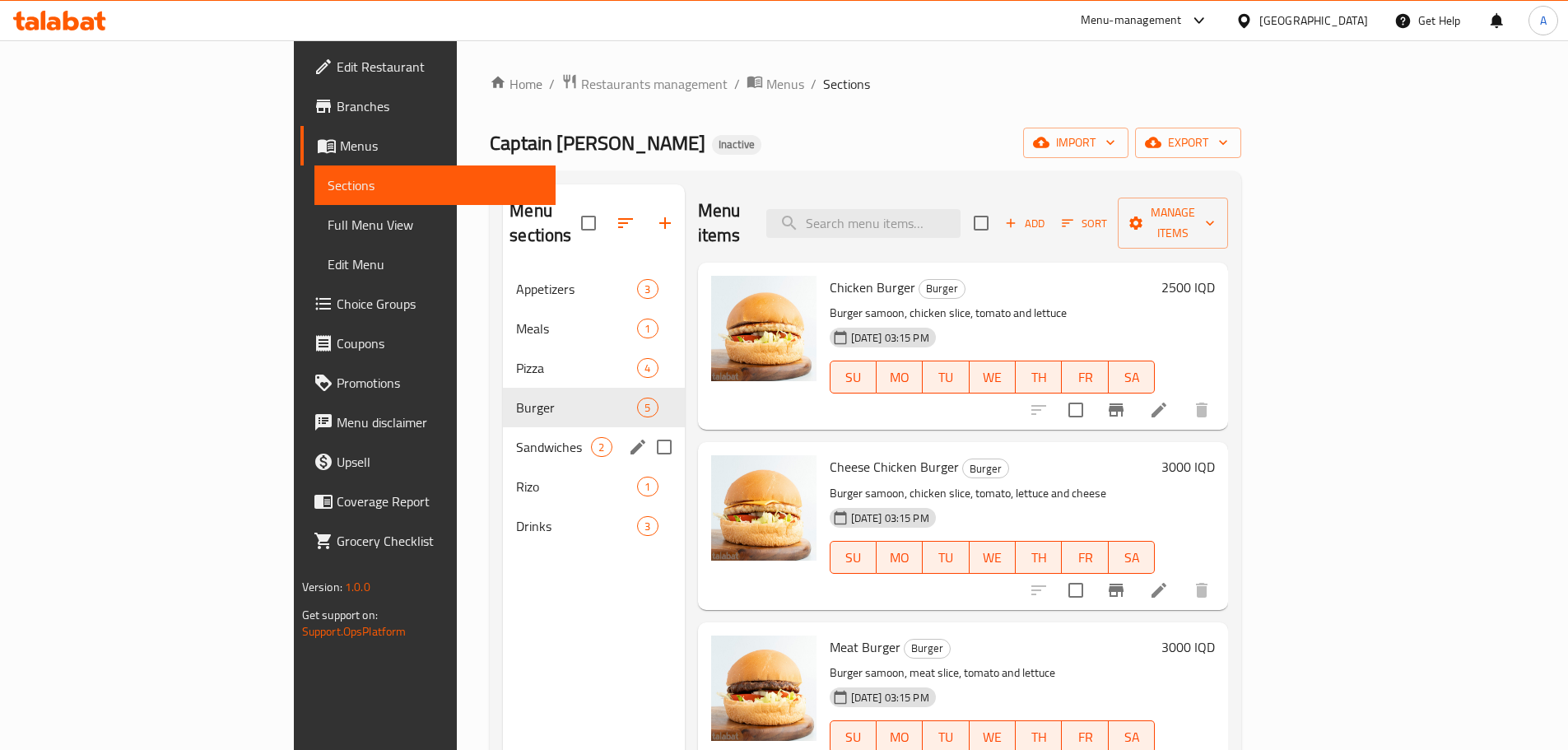
click at [503, 427] on div "Sandwiches 2" at bounding box center [594, 447] width 181 height 40
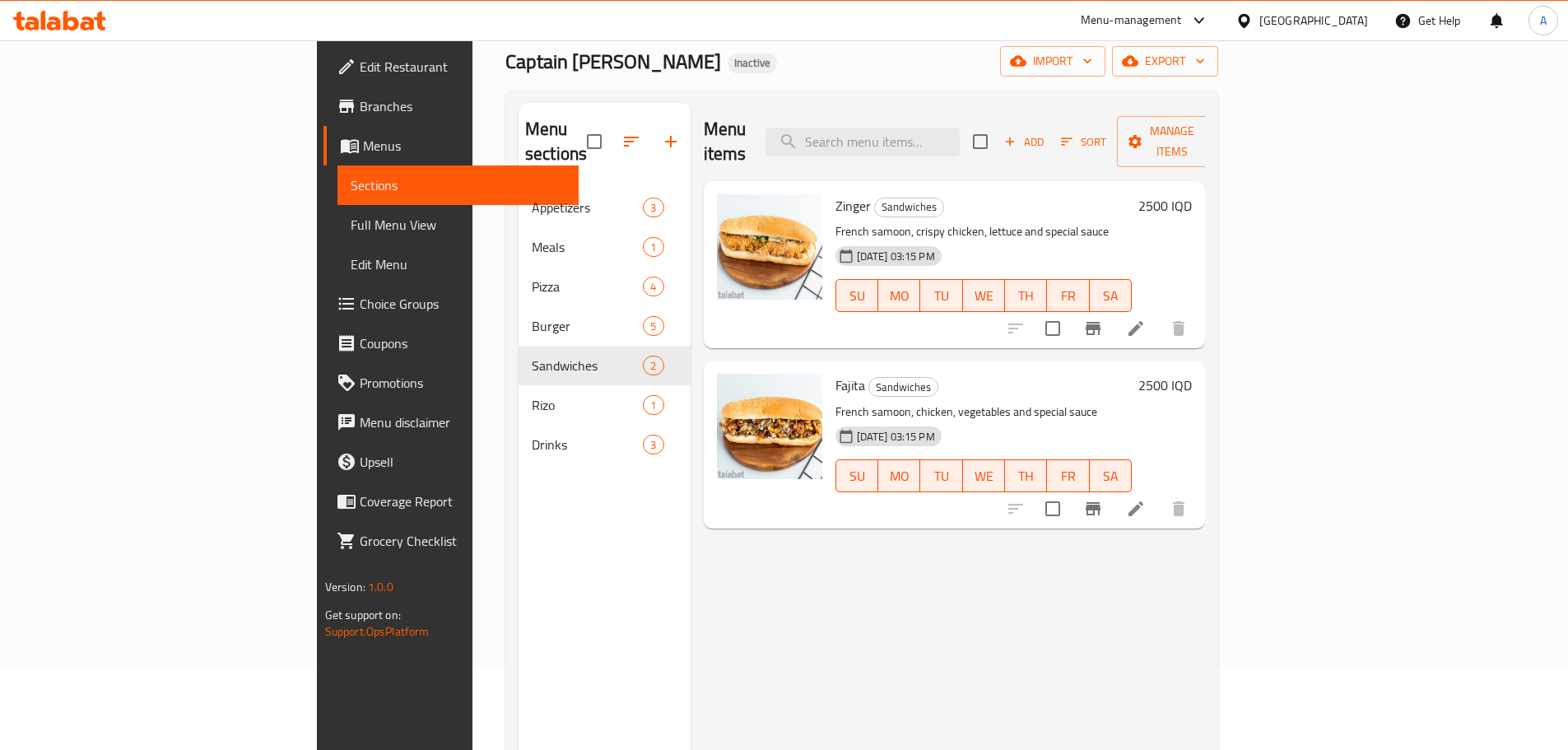
scroll to position [82, 0]
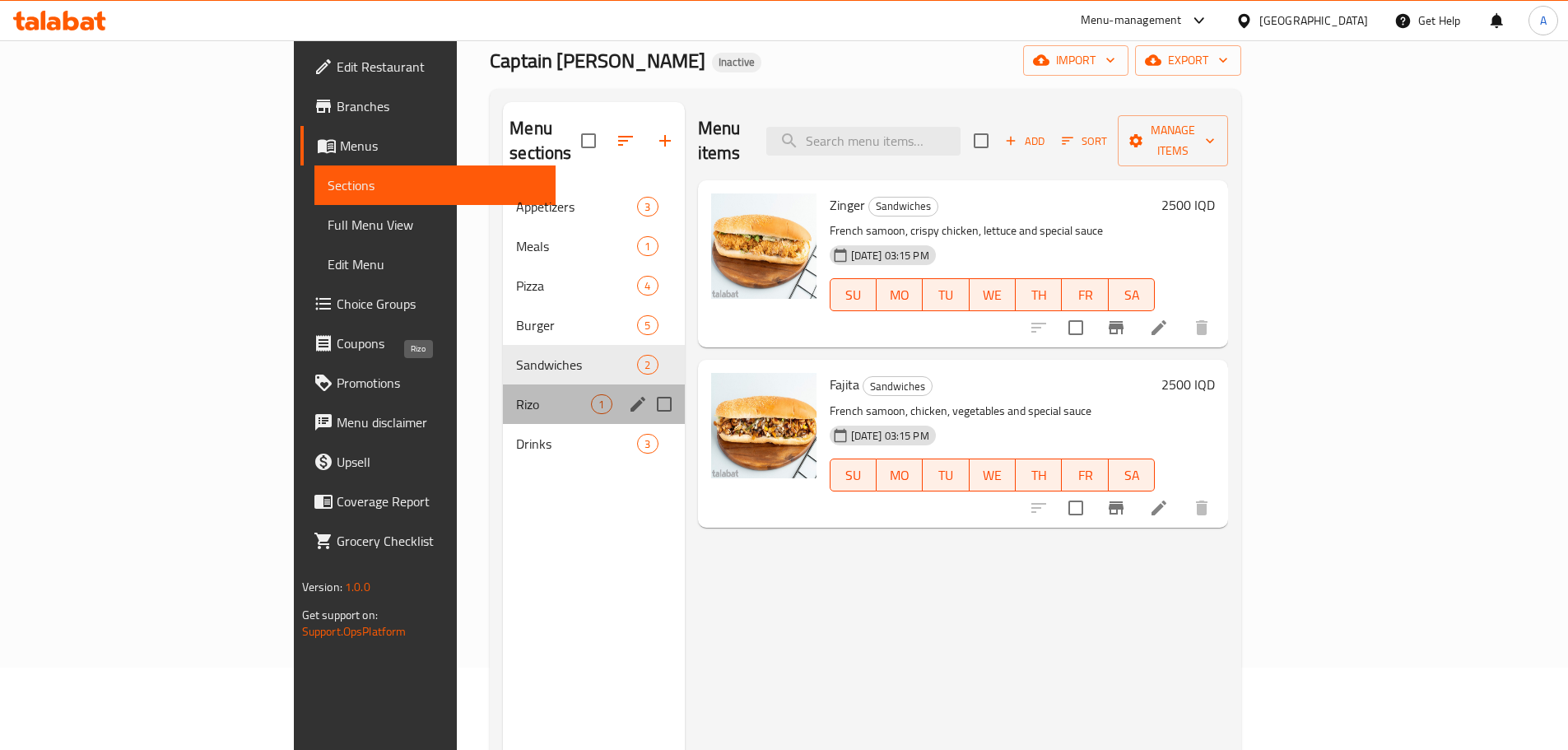
click at [516, 394] on span "Rizo" at bounding box center [553, 404] width 75 height 19
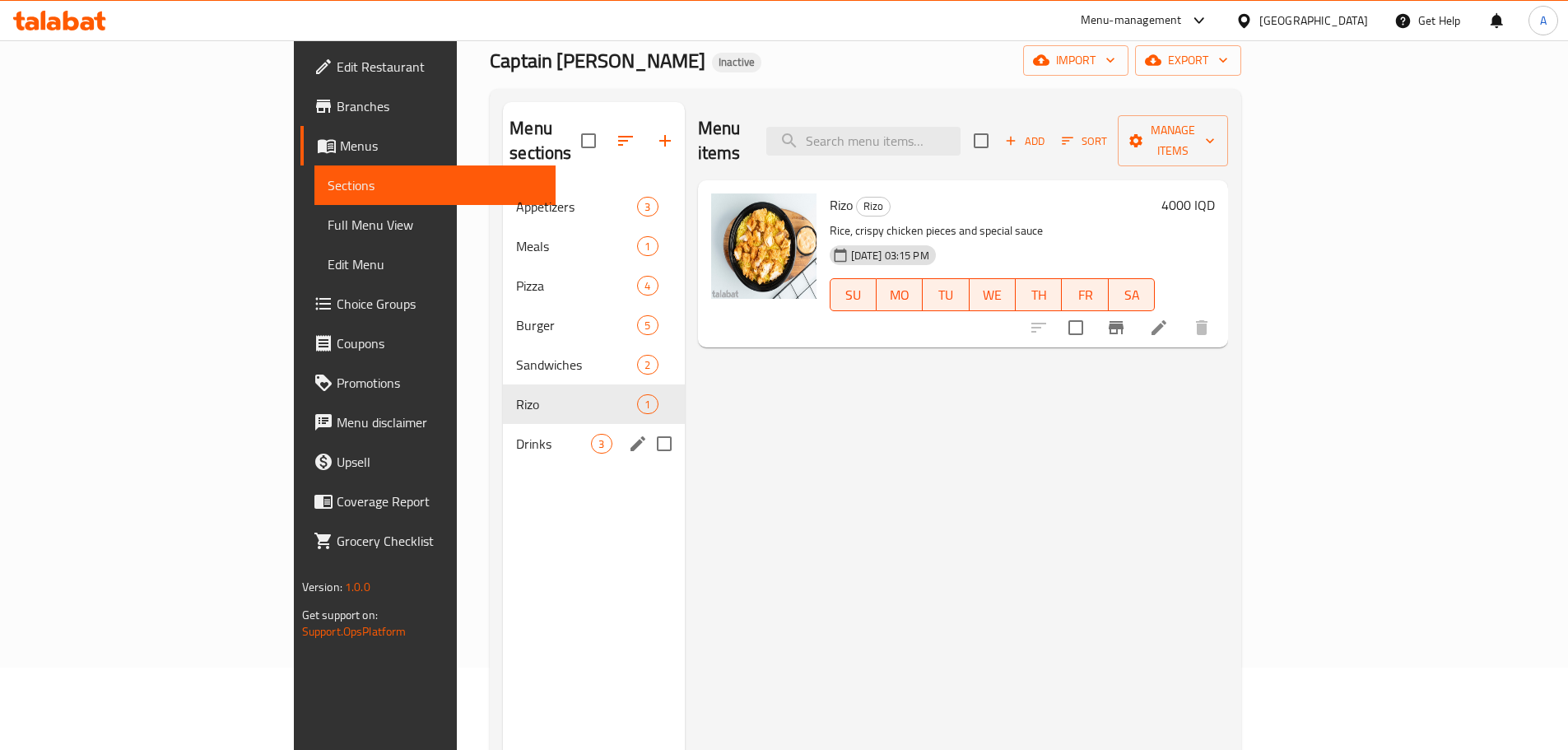
click at [503, 424] on div "Drinks 3" at bounding box center [594, 443] width 181 height 40
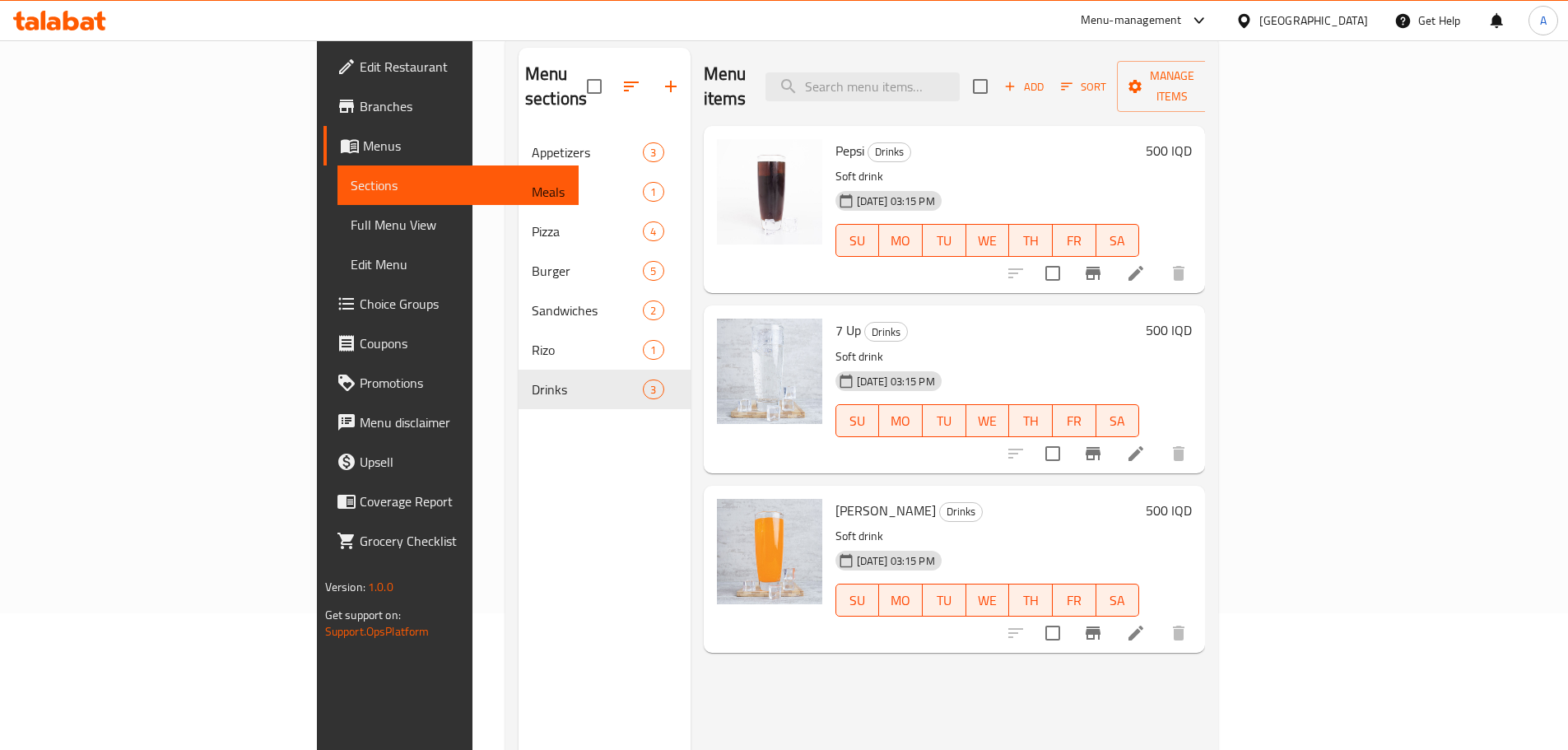
scroll to position [231, 0]
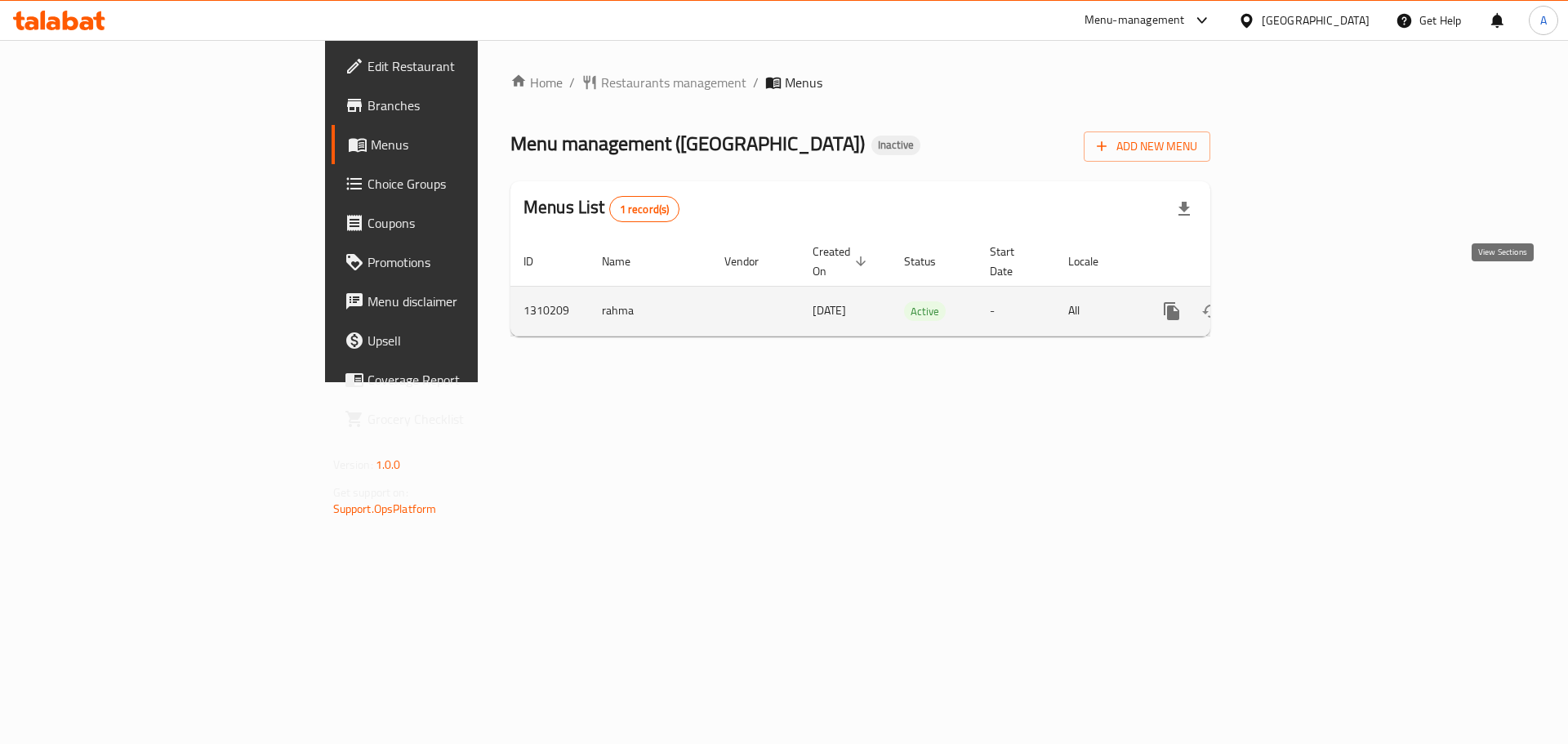
click at [1309, 292] on link "enhanced table" at bounding box center [1289, 311] width 39 height 39
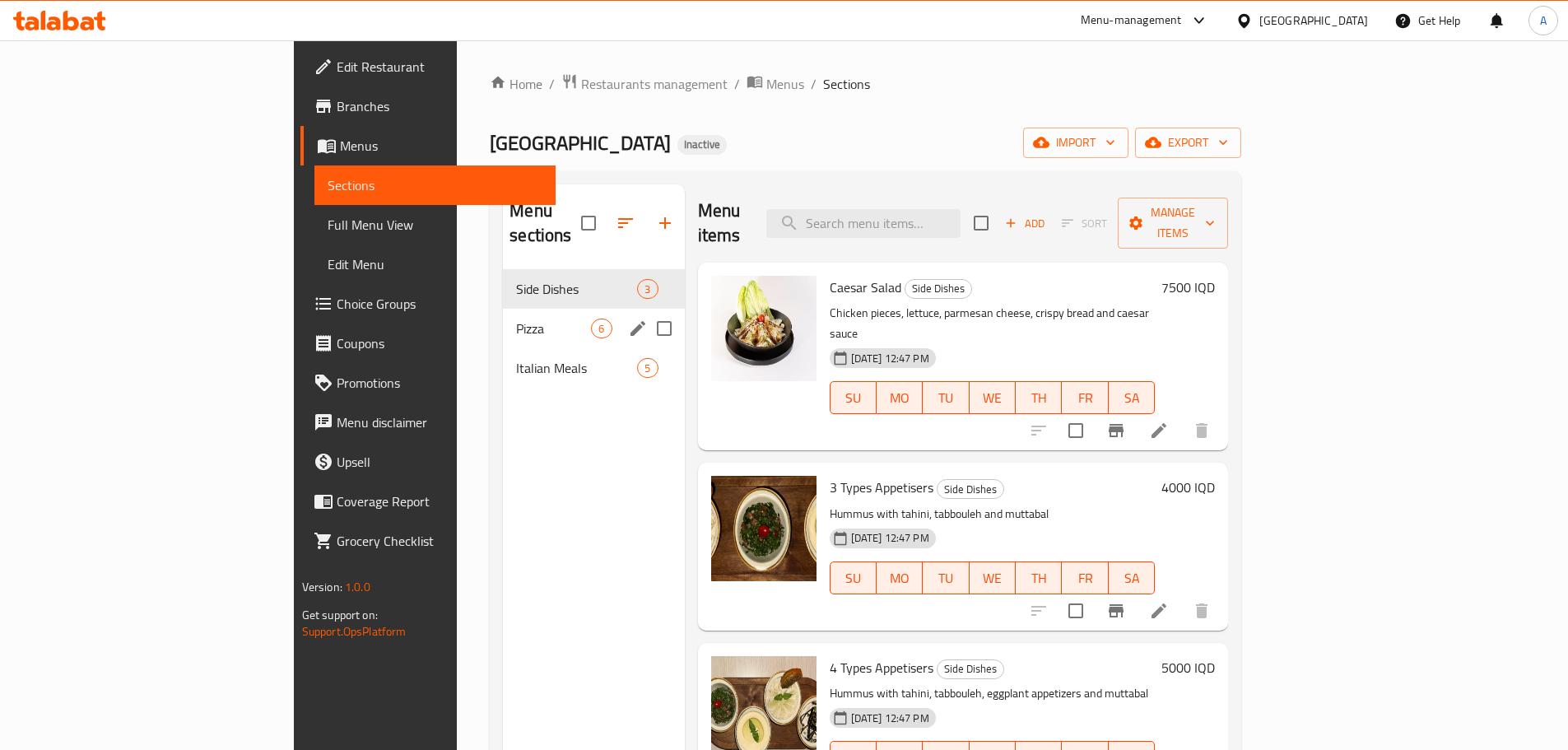
click at [503, 313] on div "Pizza 6" at bounding box center [594, 329] width 181 height 40
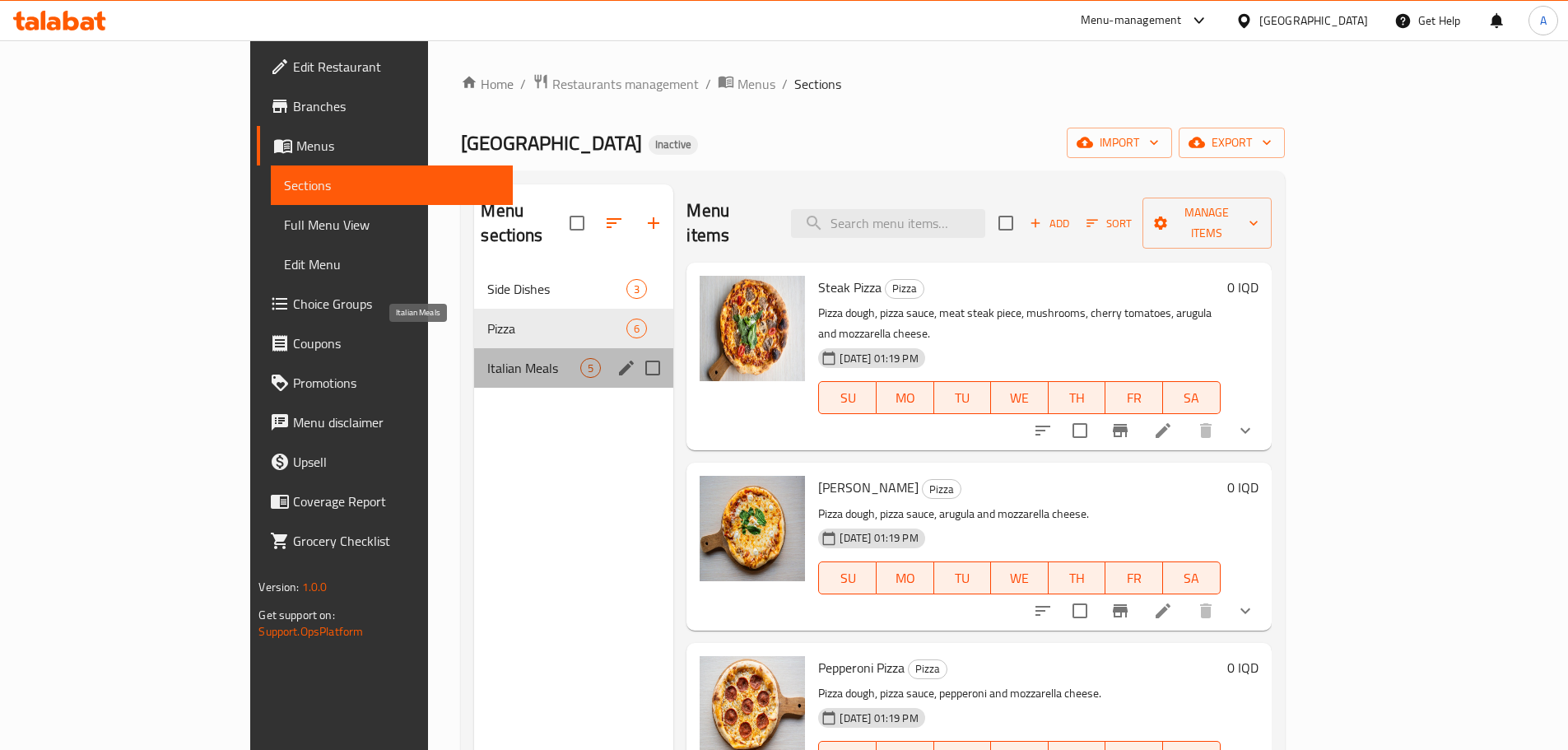
click at [487, 358] on span "Italian Meals" at bounding box center [534, 367] width 93 height 19
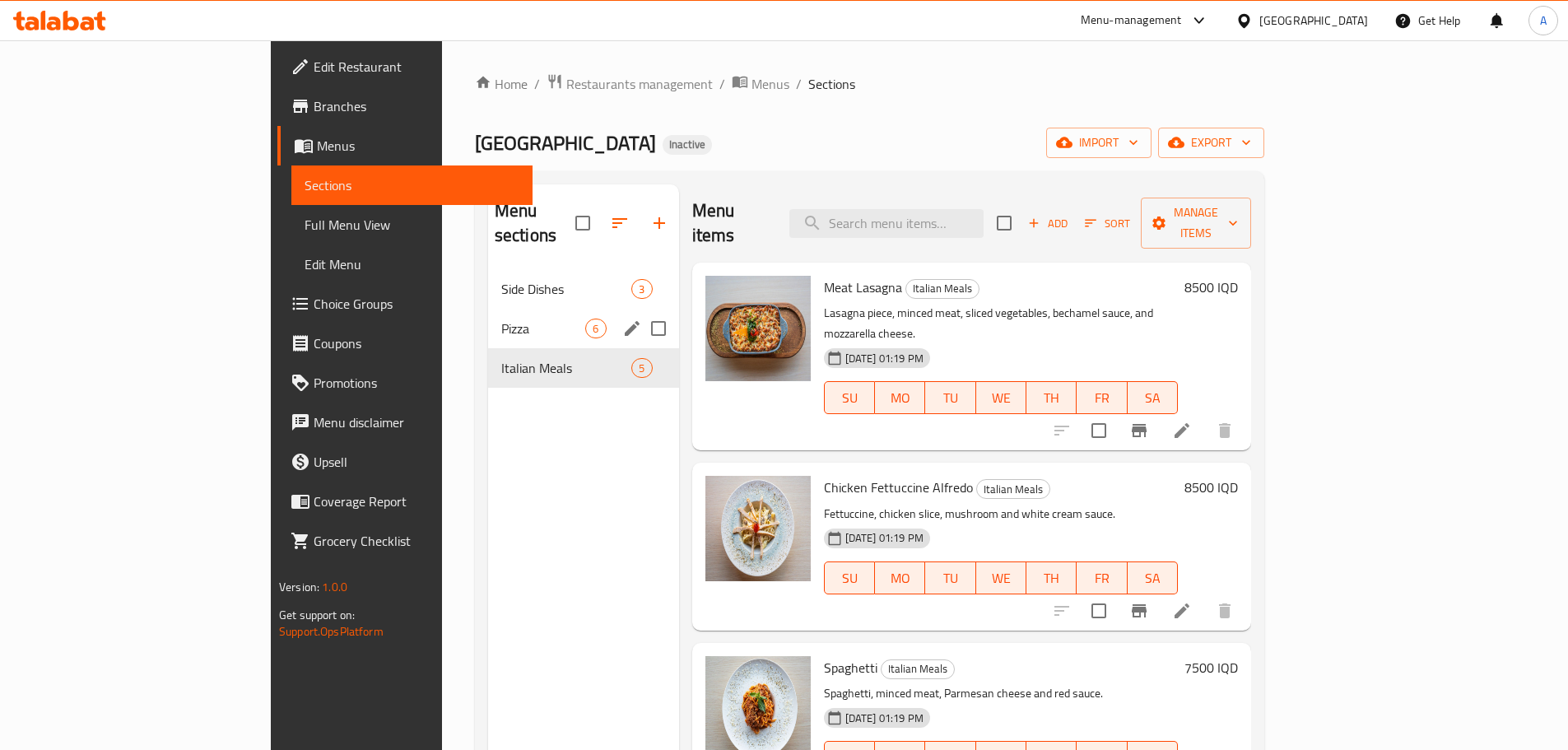
click at [586, 321] on span "6" at bounding box center [595, 329] width 19 height 16
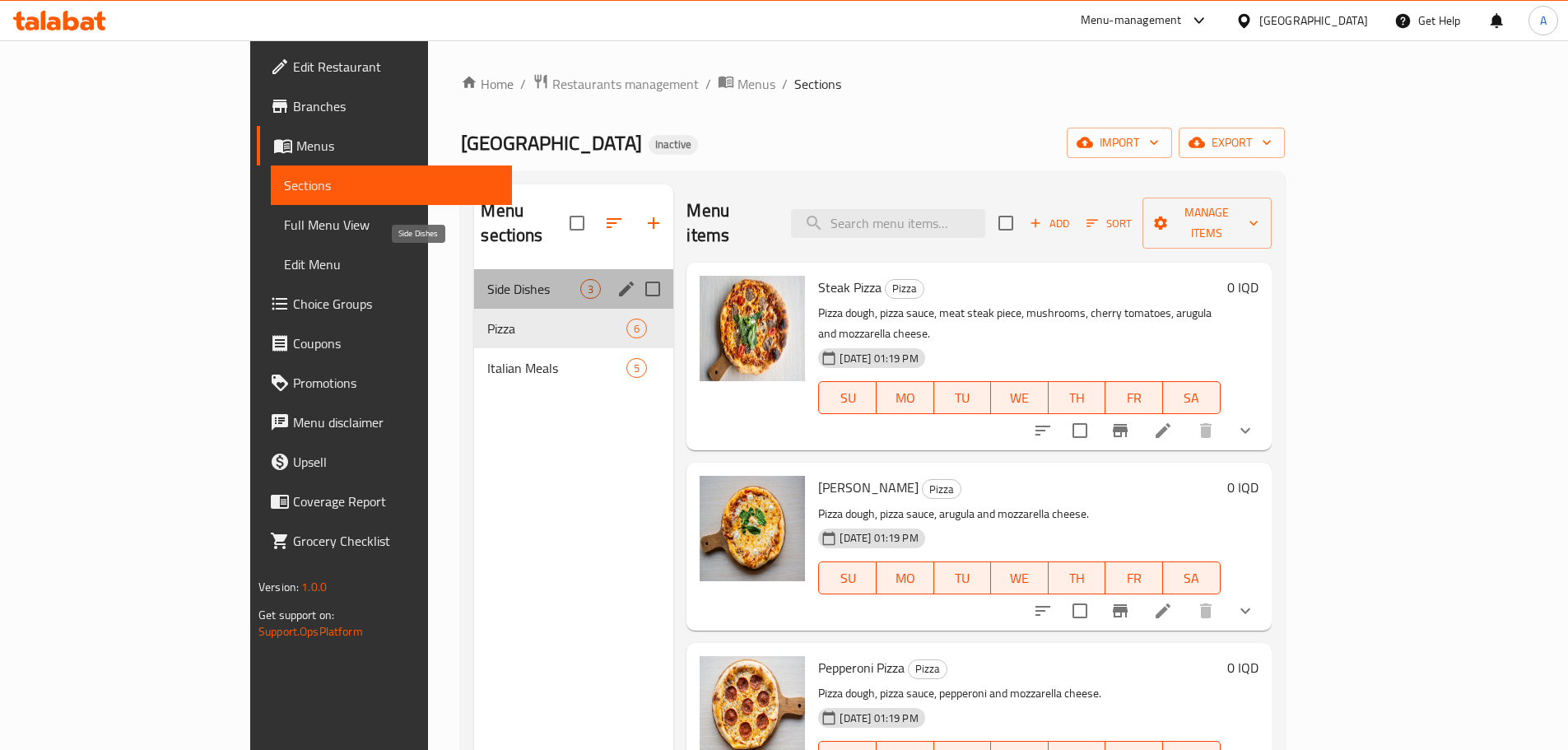
click at [487, 279] on span "Side Dishes" at bounding box center [534, 288] width 93 height 19
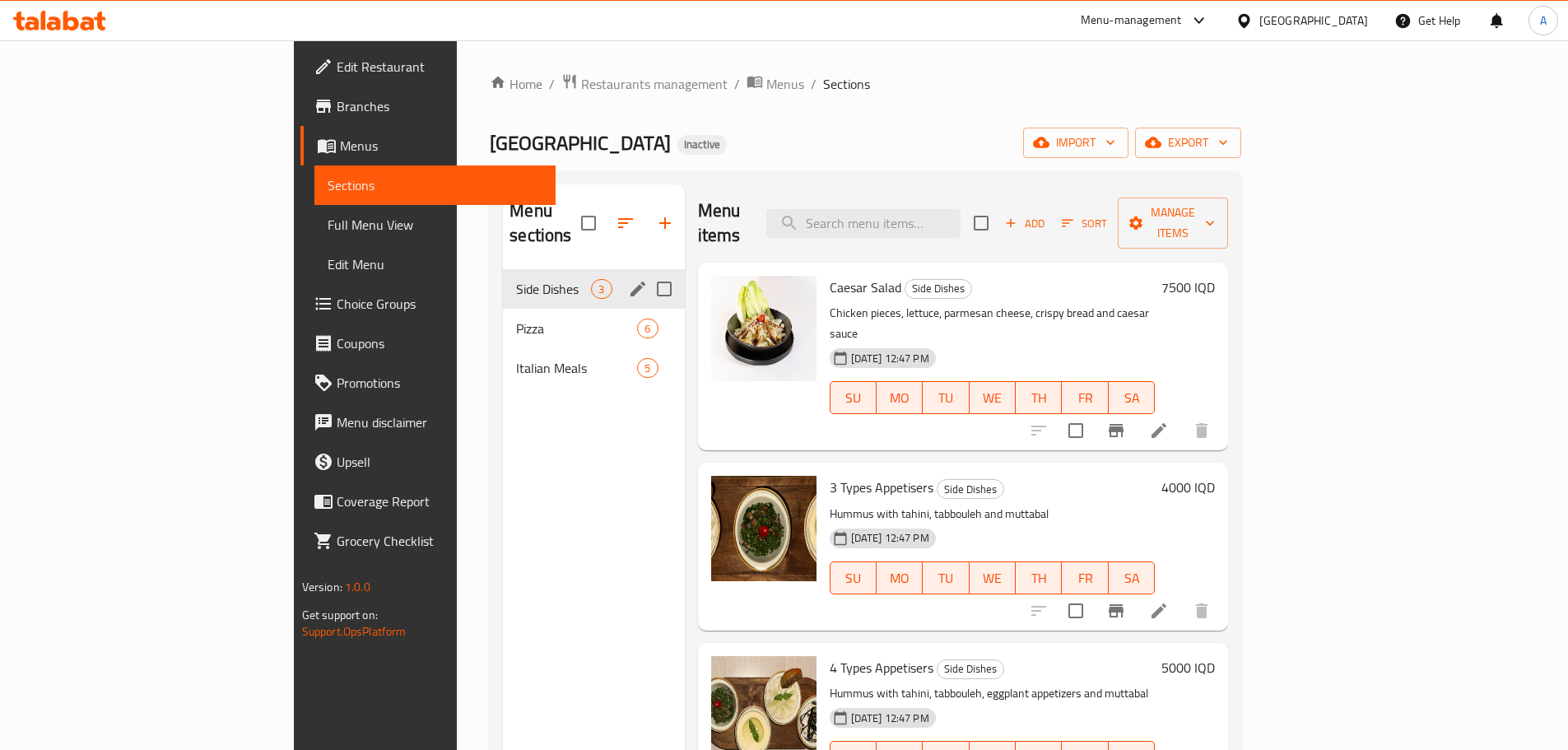
click at [503, 309] on div "Pizza 6" at bounding box center [594, 329] width 181 height 40
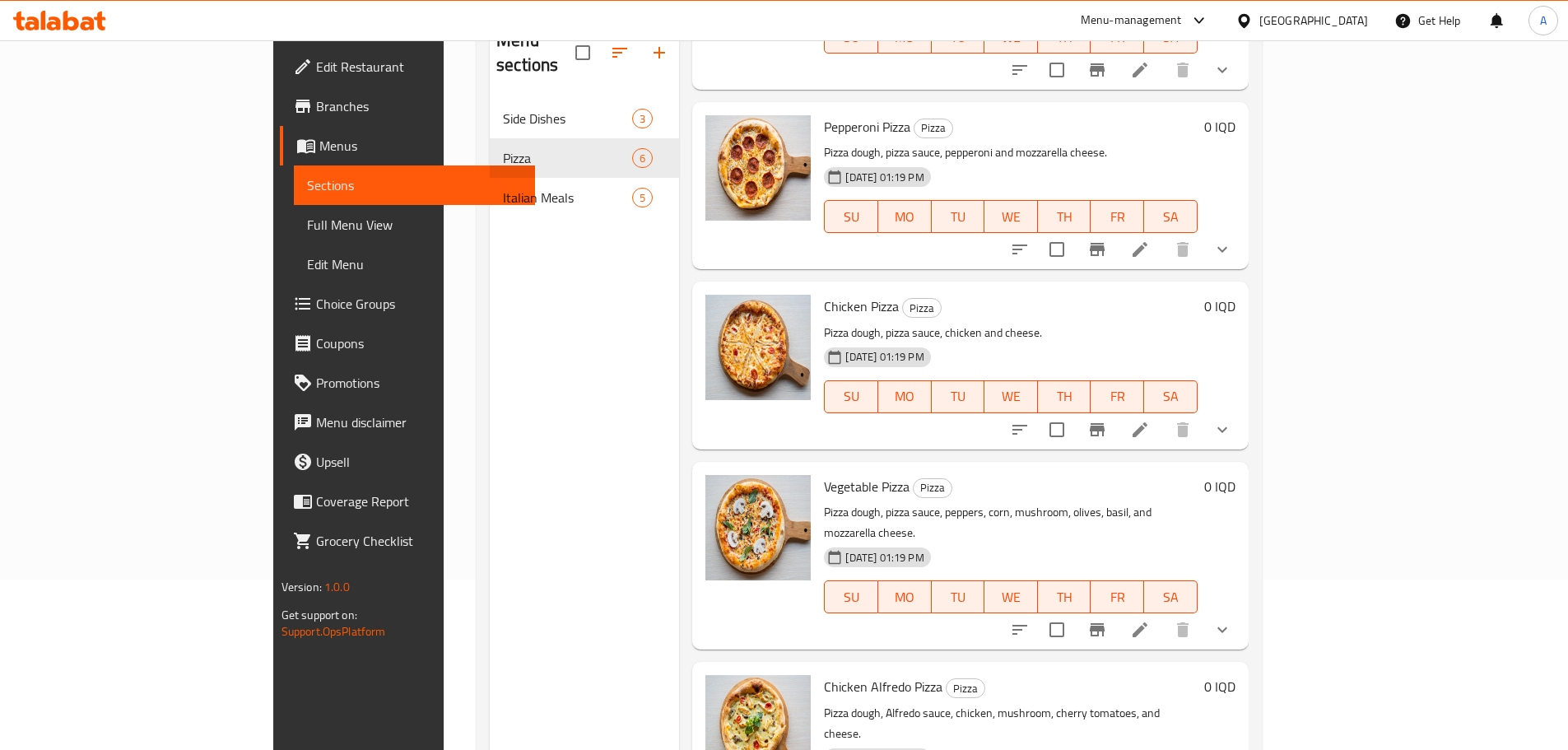
scroll to position [231, 0]
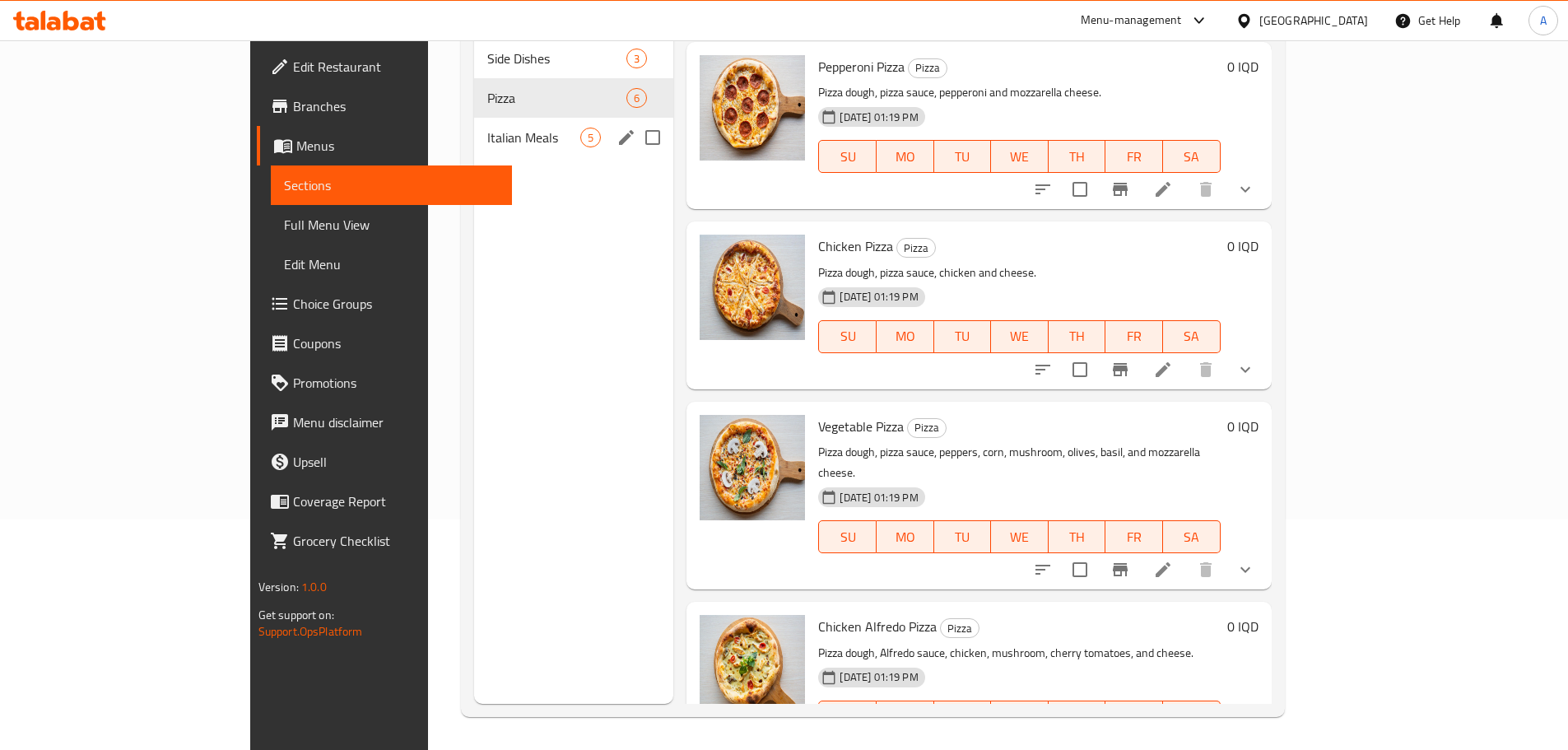
click at [474, 129] on div "Italian Meals 5" at bounding box center [573, 137] width 199 height 40
